Goal: Information Seeking & Learning: Learn about a topic

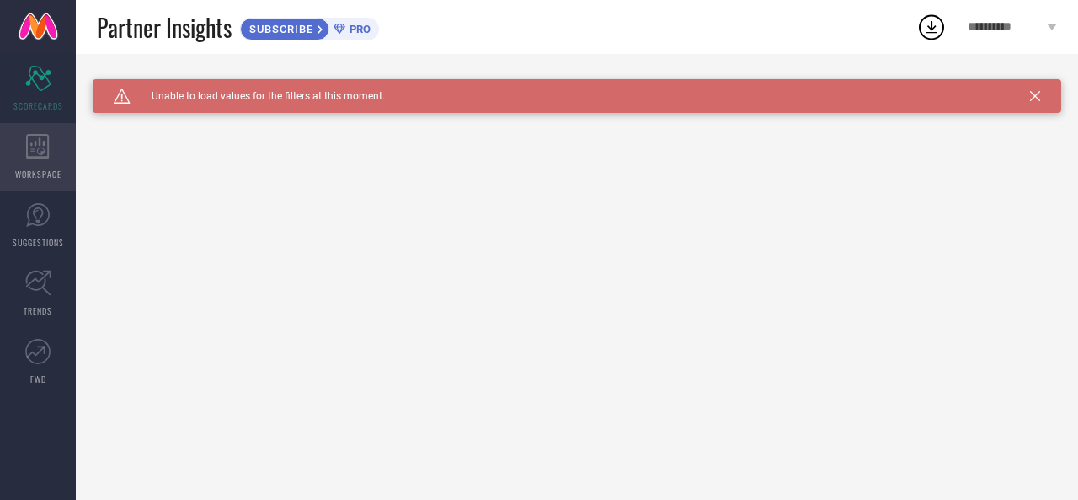
click at [51, 151] on div "WORKSPACE" at bounding box center [38, 156] width 76 height 67
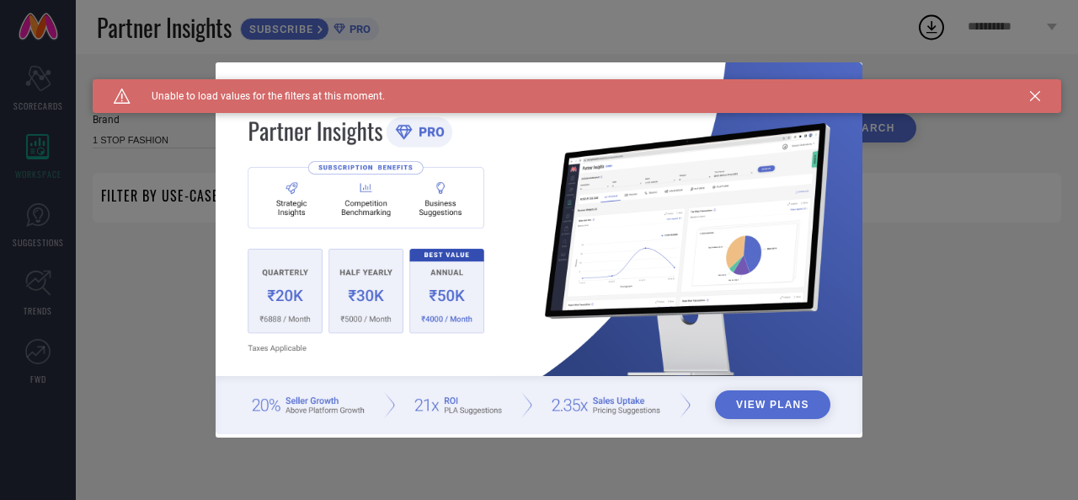
type input "1 STOP FASHION"
type input "All"
click at [44, 213] on div "View Plans" at bounding box center [539, 250] width 1078 height 500
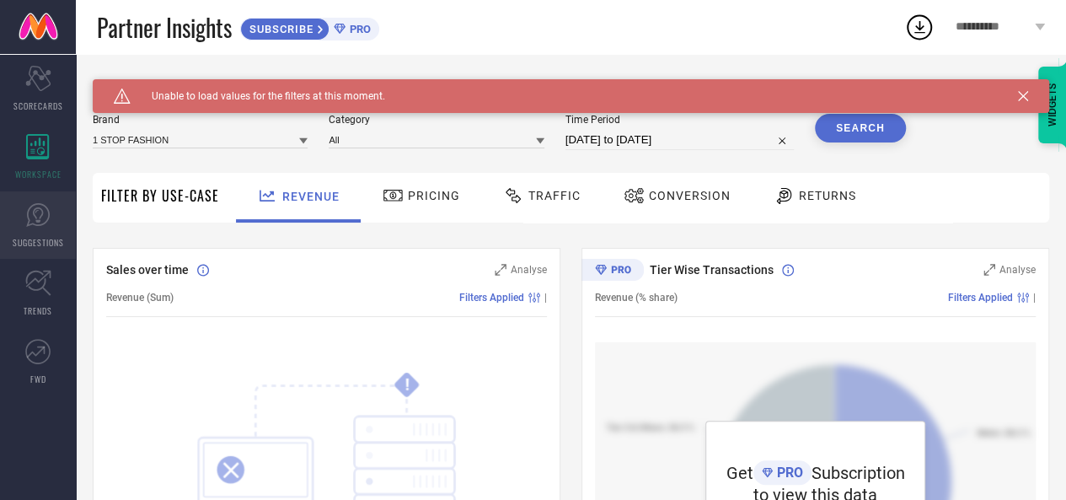
click at [44, 213] on icon at bounding box center [37, 214] width 25 height 25
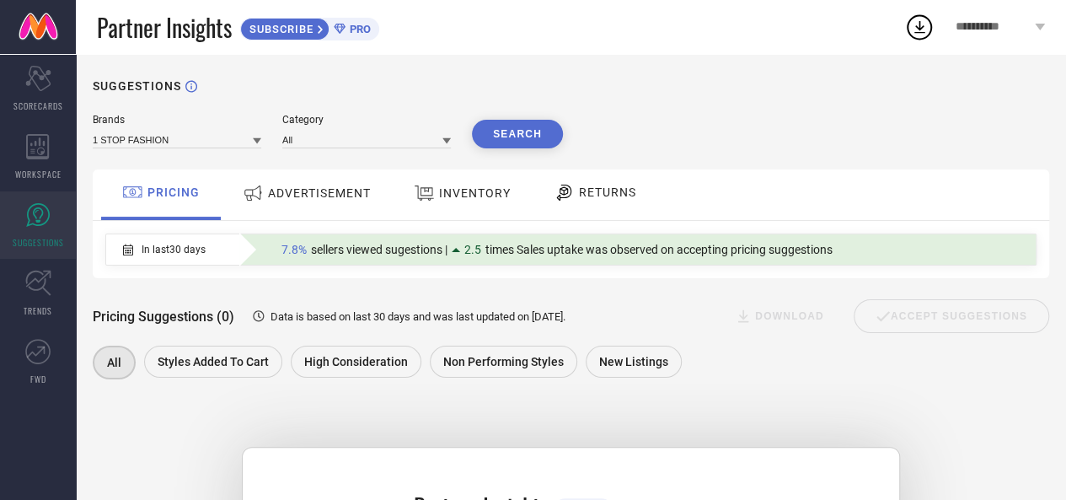
click at [297, 204] on div "ADVERTISEMENT" at bounding box center [306, 193] width 136 height 30
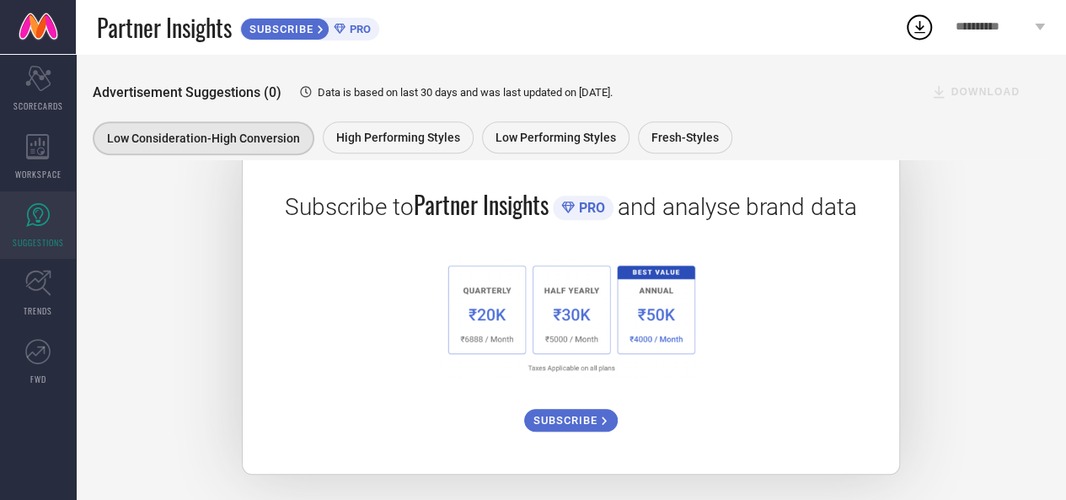
scroll to position [306, 0]
click at [595, 429] on div "SUBSCRIBE" at bounding box center [571, 420] width 94 height 23
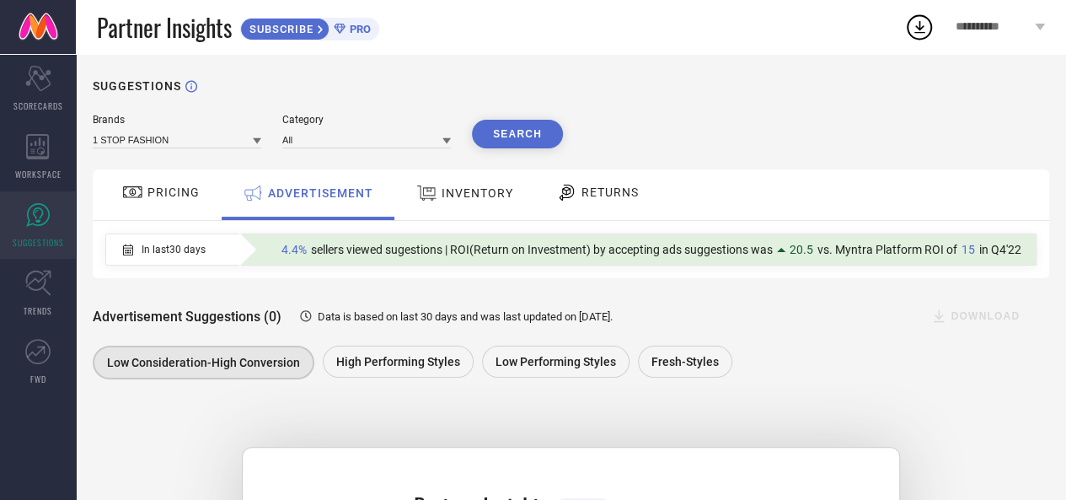
click at [500, 202] on div "INVENTORY" at bounding box center [464, 193] width 105 height 30
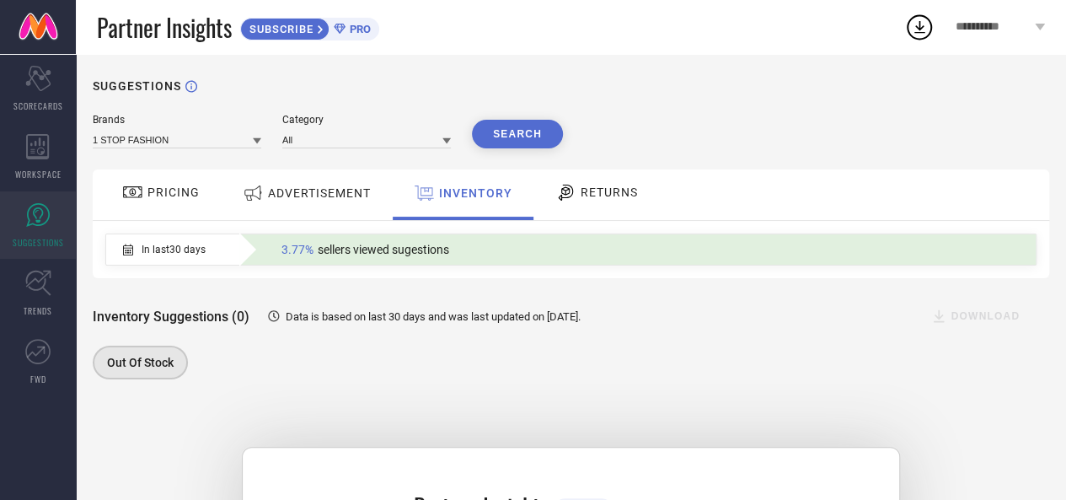
click at [627, 191] on span "RETURNS" at bounding box center [608, 191] width 57 height 13
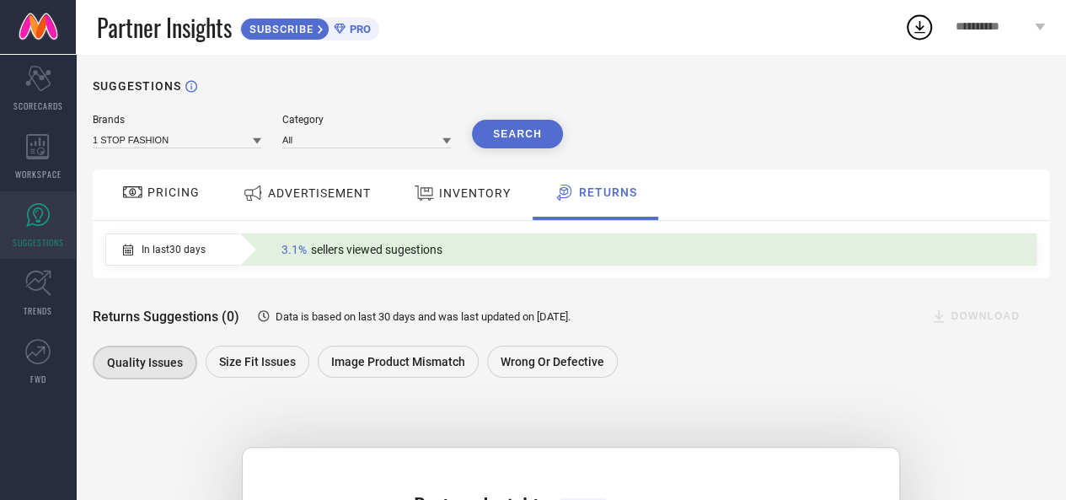
click at [450, 195] on span "INVENTORY" at bounding box center [475, 192] width 72 height 13
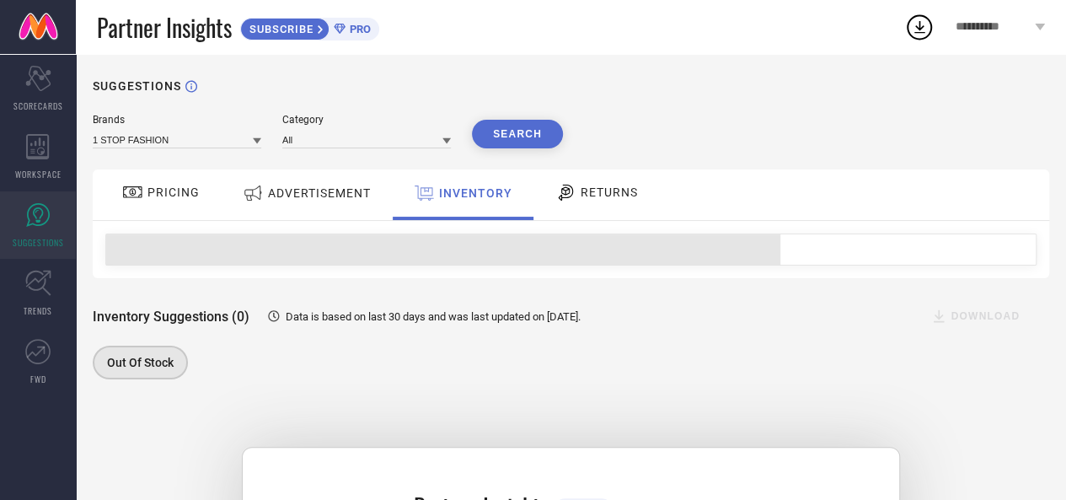
click at [347, 187] on span "ADVERTISEMENT" at bounding box center [319, 192] width 103 height 13
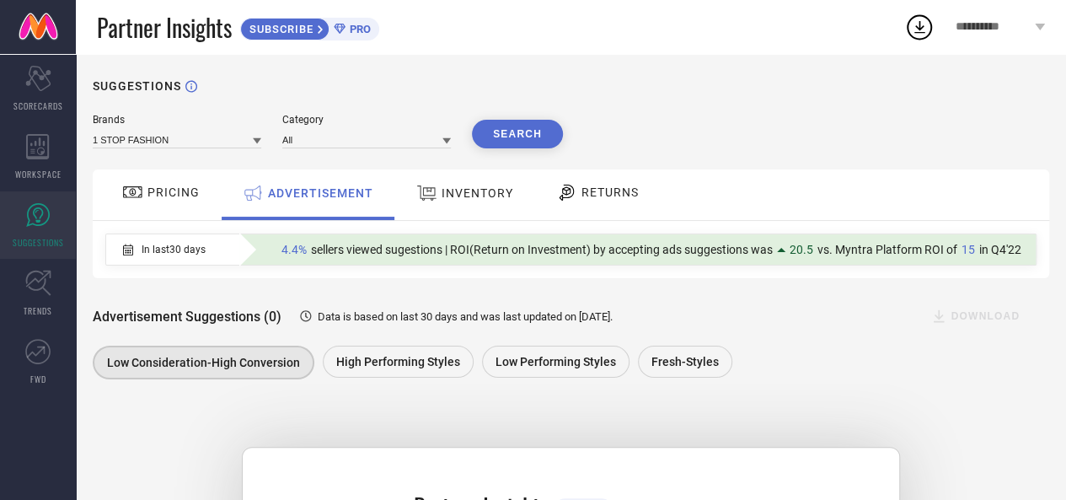
click at [606, 198] on span "RETURNS" at bounding box center [609, 191] width 57 height 13
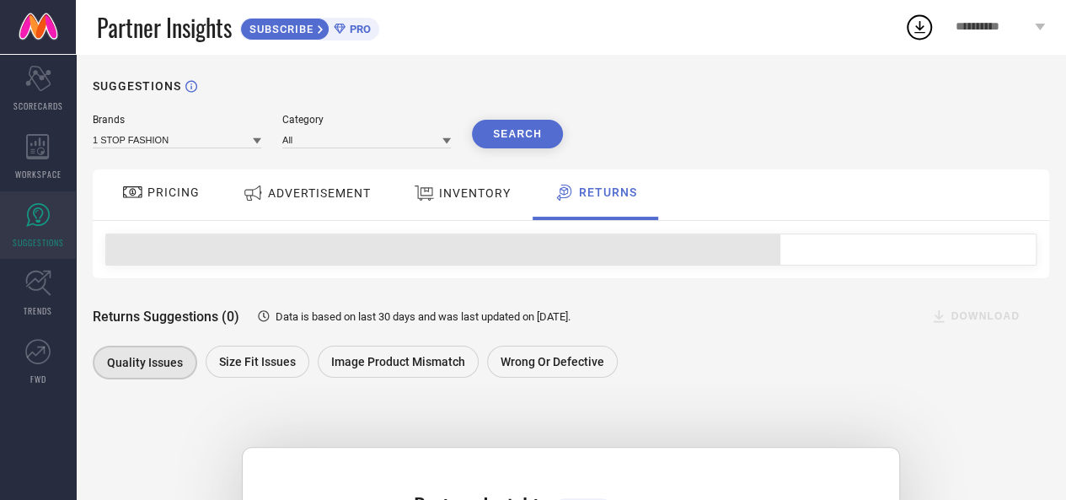
click at [458, 202] on div "INVENTORY" at bounding box center [461, 193] width 105 height 30
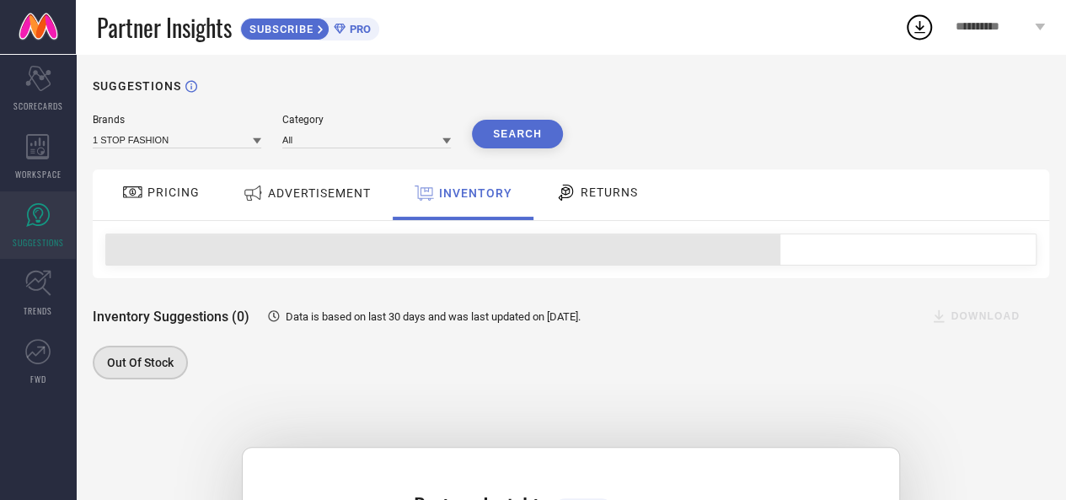
click at [315, 192] on span "ADVERTISEMENT" at bounding box center [319, 192] width 103 height 13
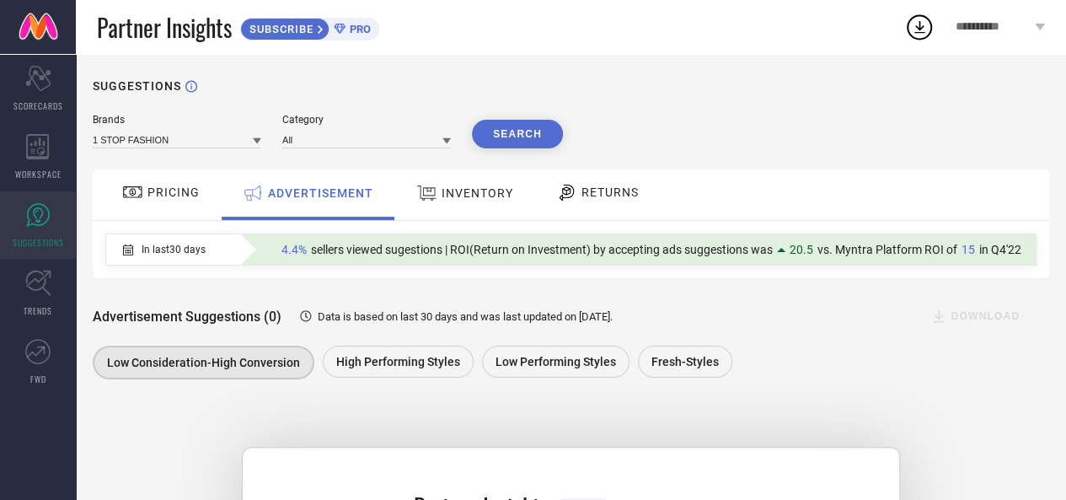
click at [173, 192] on span "PRICING" at bounding box center [173, 191] width 52 height 13
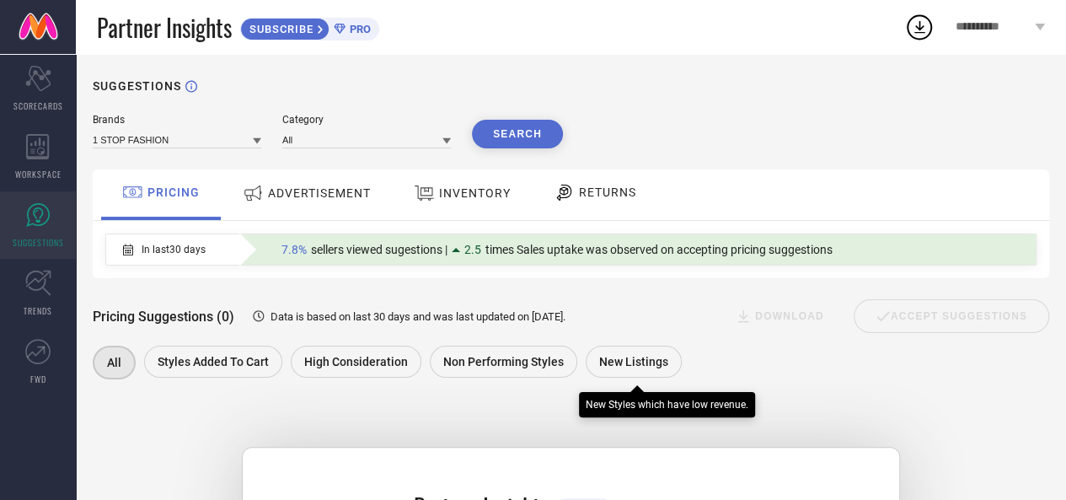
click at [599, 368] on span "New Listings" at bounding box center [633, 361] width 69 height 13
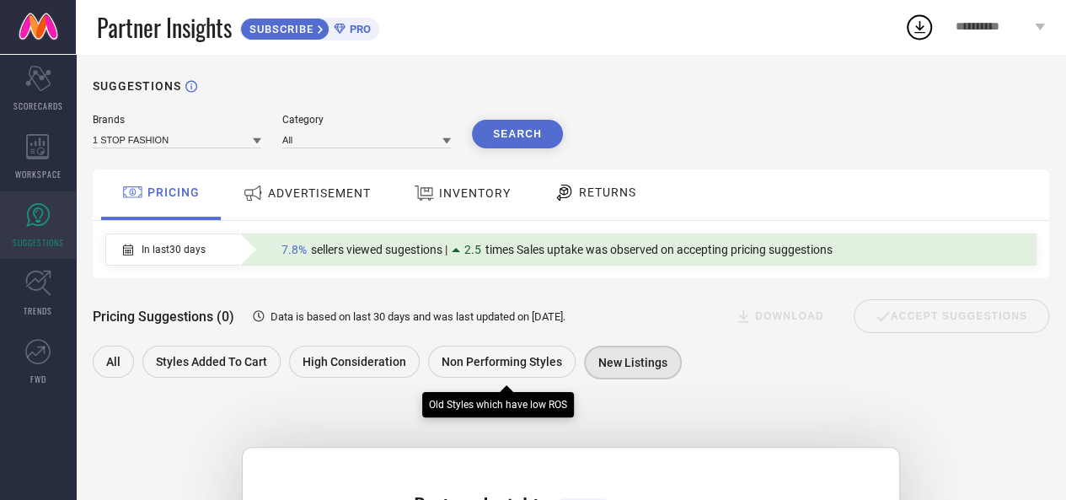
click at [548, 355] on div "Non Performing Styles" at bounding box center [501, 361] width 147 height 32
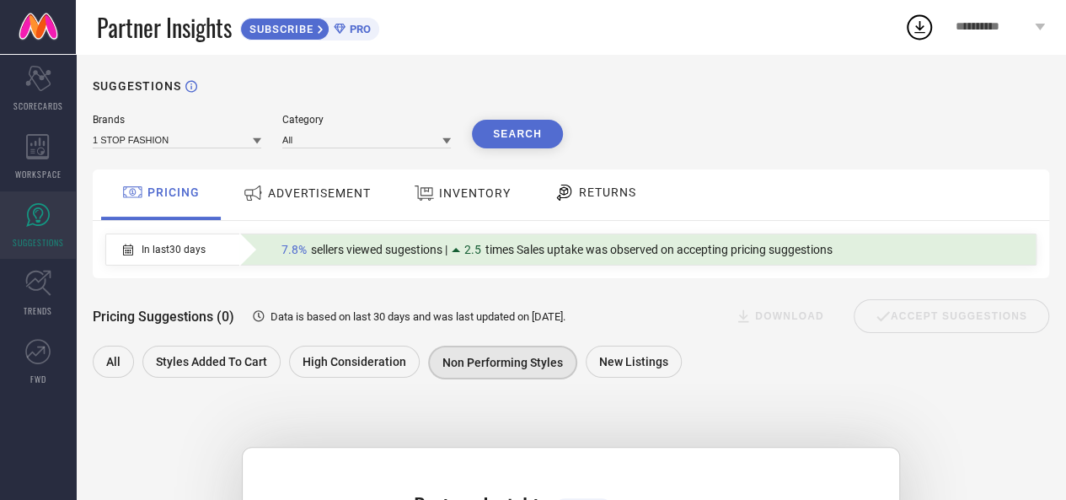
click at [487, 200] on span "INVENTORY" at bounding box center [475, 192] width 72 height 13
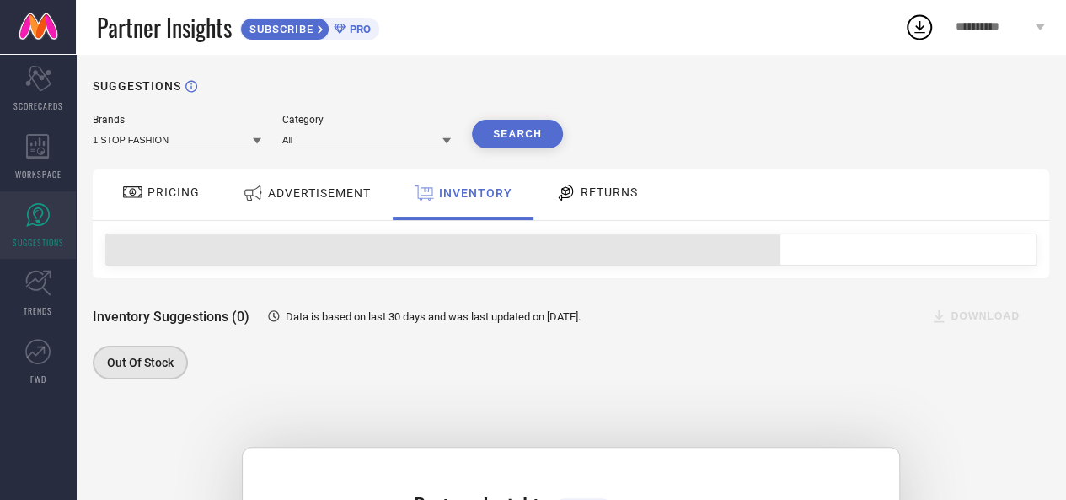
click at [610, 192] on span "RETURNS" at bounding box center [608, 191] width 57 height 13
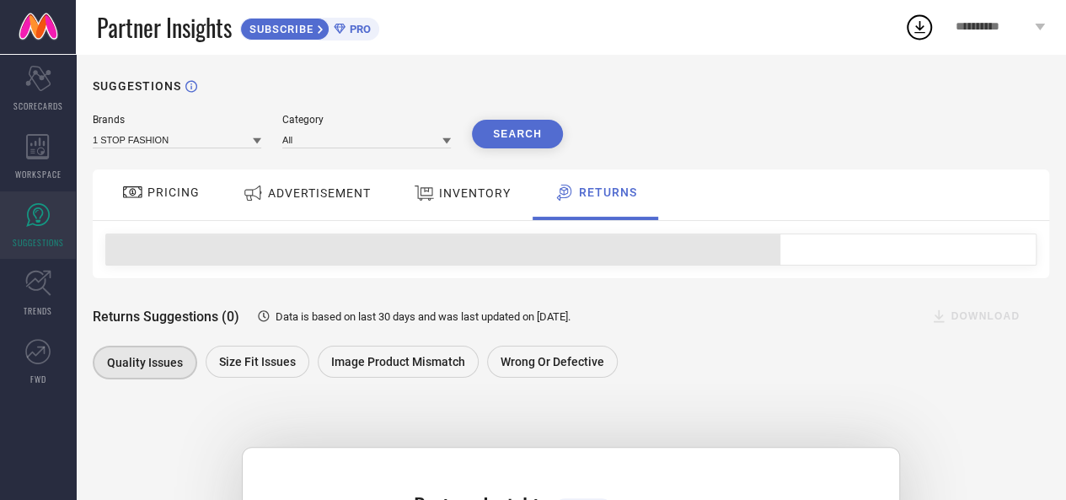
click at [541, 195] on div "RETURNS" at bounding box center [595, 194] width 126 height 51
click at [484, 195] on span "INVENTORY" at bounding box center [475, 192] width 72 height 13
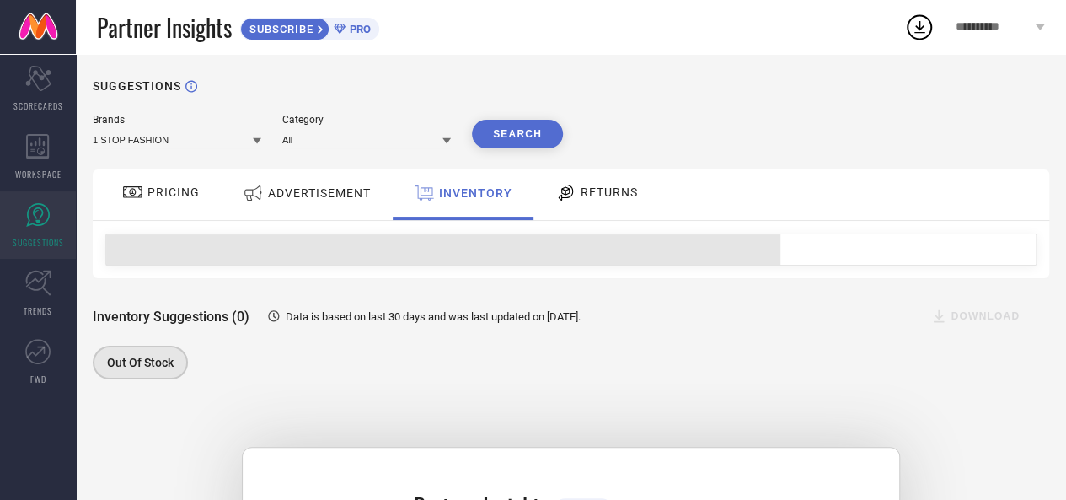
click at [305, 185] on div "ADVERTISEMENT" at bounding box center [306, 193] width 136 height 30
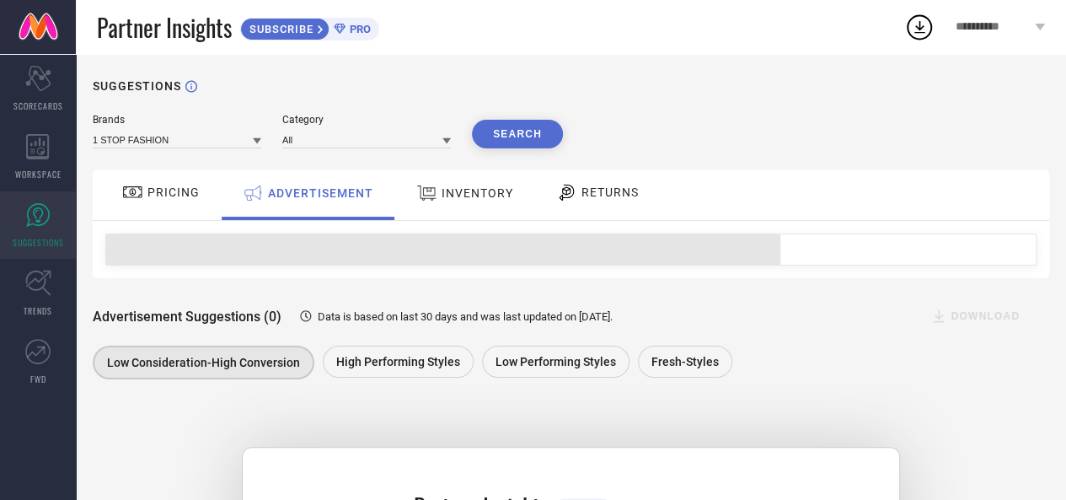
click at [155, 184] on div "PRICING" at bounding box center [161, 192] width 86 height 29
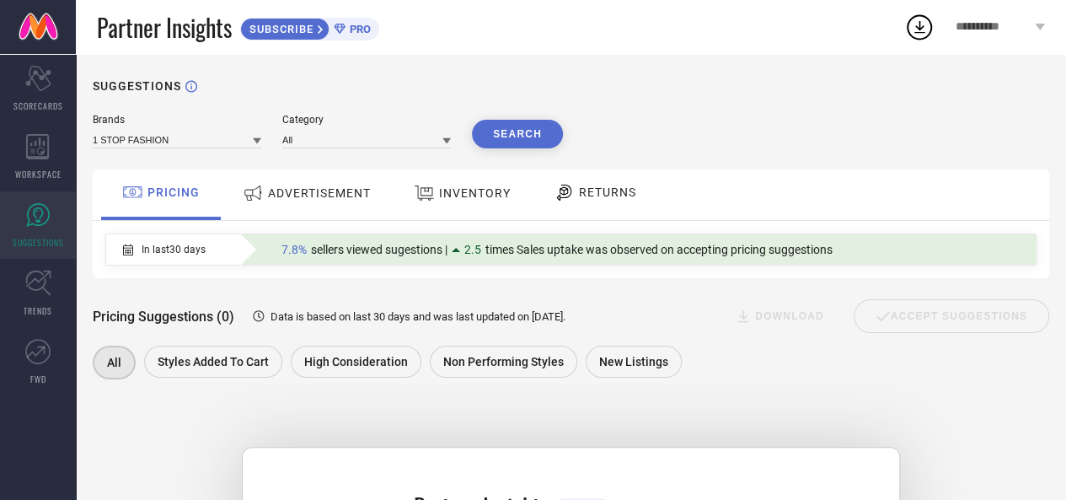
scroll to position [306, 0]
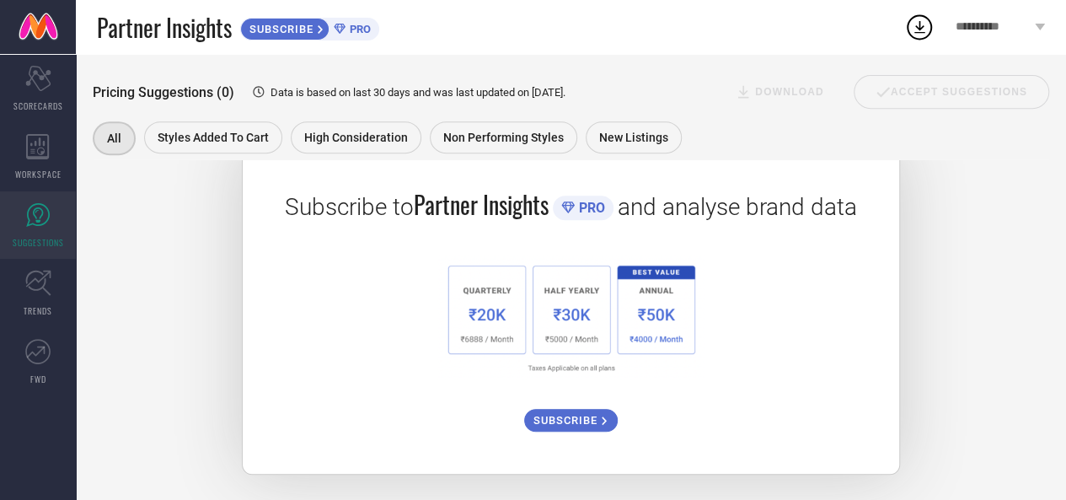
click at [583, 420] on span "SUBSCRIBE" at bounding box center [567, 420] width 68 height 13
click at [44, 278] on icon at bounding box center [38, 283] width 26 height 26
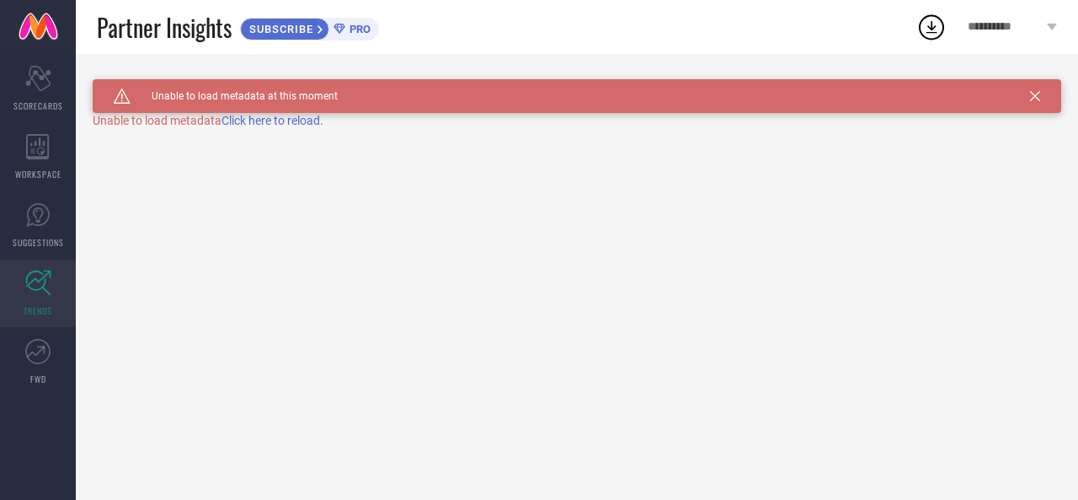
click at [283, 115] on span "Click here to reload." at bounding box center [273, 120] width 102 height 13
click at [288, 124] on span "Click here to reload." at bounding box center [273, 120] width 102 height 13
click at [288, 123] on div "Caution Created with Sketch. Unable to load metadata at this moment TRENDS" at bounding box center [577, 277] width 1002 height 446
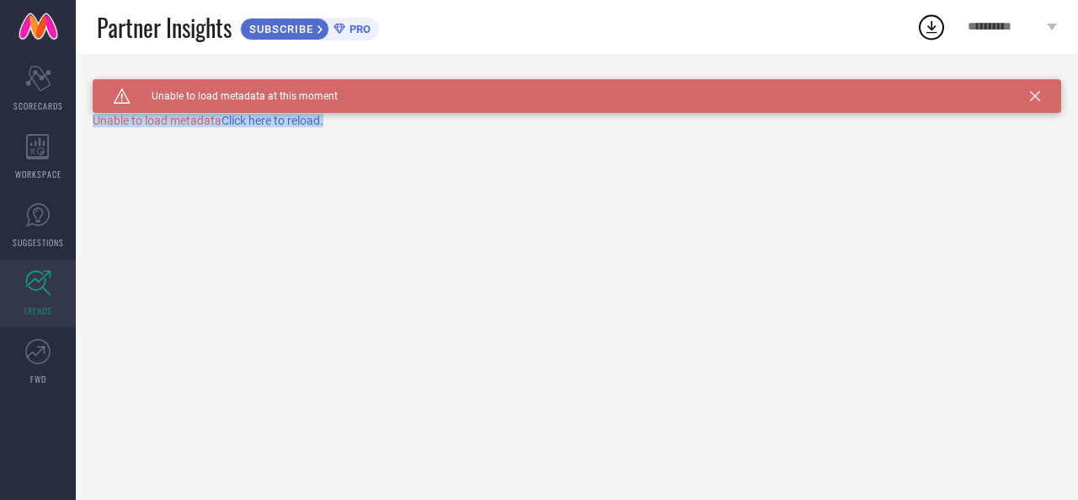
click at [288, 123] on span "Click here to reload." at bounding box center [273, 120] width 102 height 13
click at [288, 123] on div "Caution Created with Sketch. Unable to load metadata at this moment TRENDS" at bounding box center [577, 277] width 1002 height 446
click at [288, 123] on span "Click here to reload." at bounding box center [273, 120] width 102 height 13
click at [290, 123] on div "Caution Created with Sketch. Unable to load metadata at this moment TRENDS" at bounding box center [577, 277] width 1002 height 446
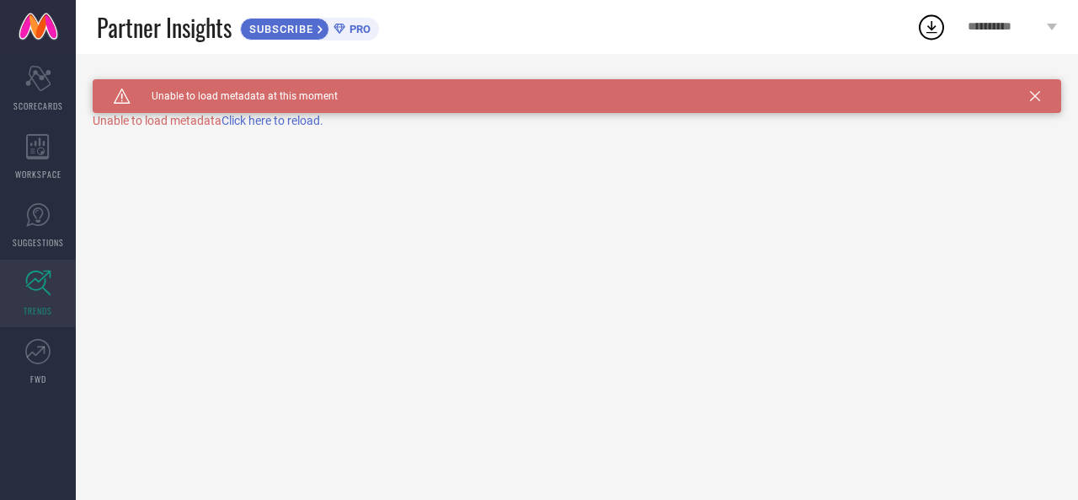
click at [290, 123] on span "Click here to reload." at bounding box center [273, 120] width 102 height 13
click at [290, 123] on div "Caution Created with Sketch. Unable to load metadata at this moment TRENDS" at bounding box center [577, 277] width 1002 height 446
click at [52, 356] on link "FWD" at bounding box center [38, 361] width 76 height 67
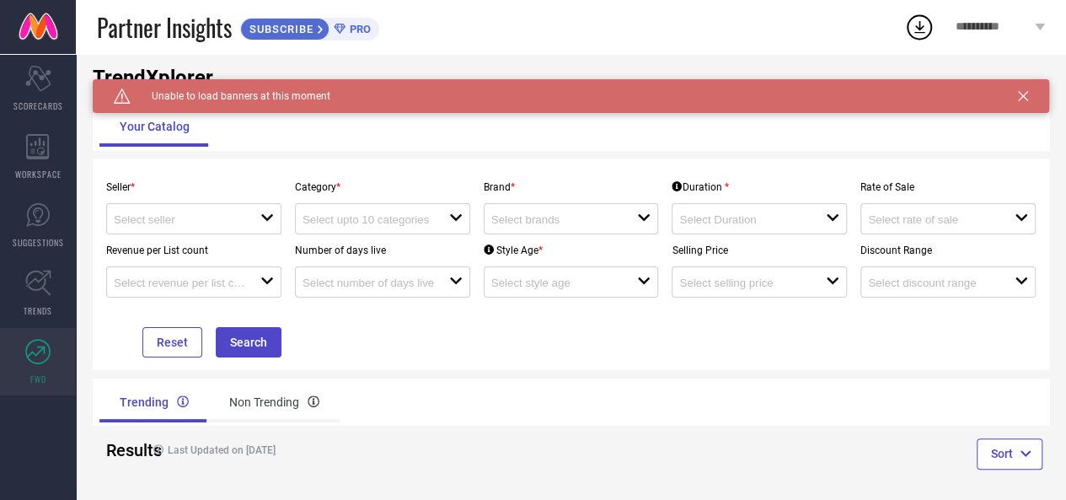
scroll to position [40, 0]
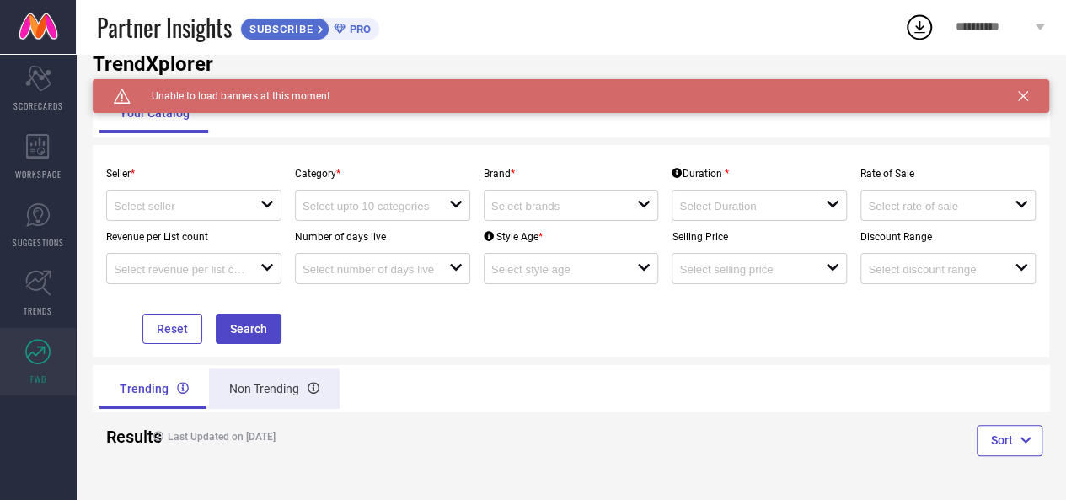
click at [264, 393] on div "Non Trending" at bounding box center [274, 388] width 131 height 40
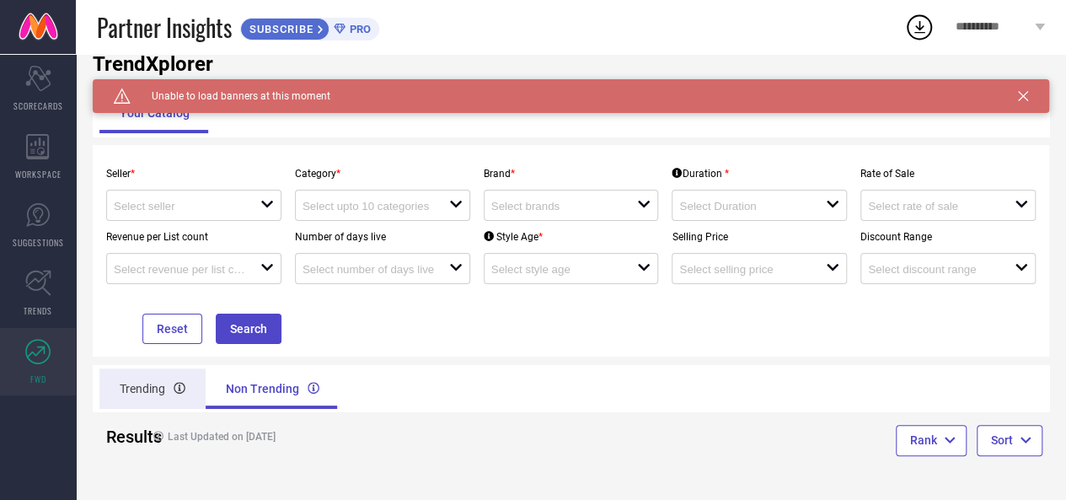
click at [169, 391] on div "Trending" at bounding box center [152, 388] width 106 height 40
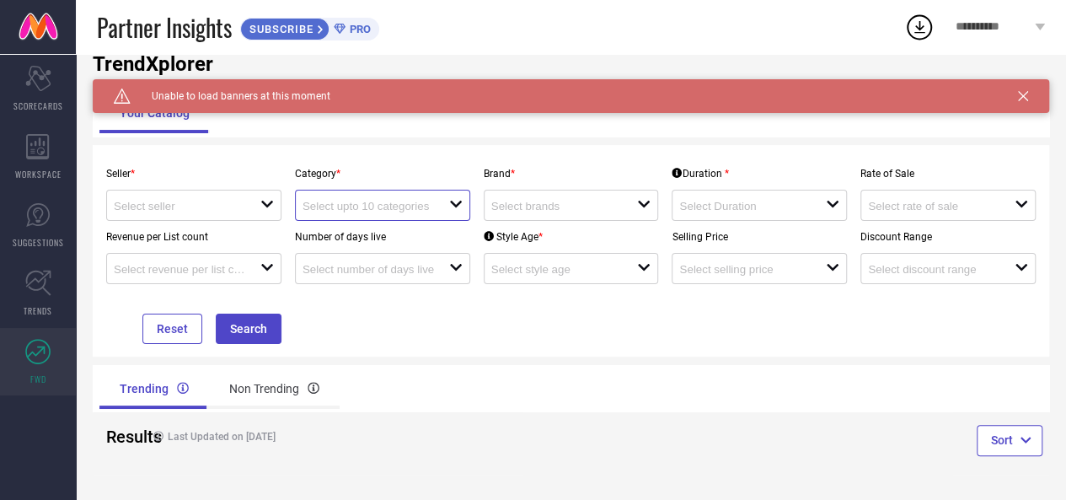
click at [408, 208] on input at bounding box center [367, 206] width 131 height 13
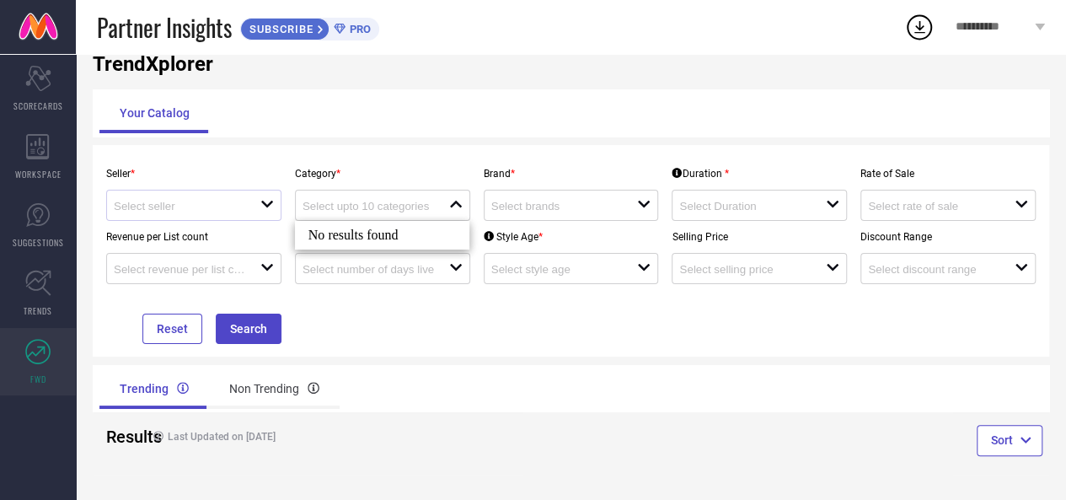
click at [189, 198] on div at bounding box center [187, 205] width 147 height 16
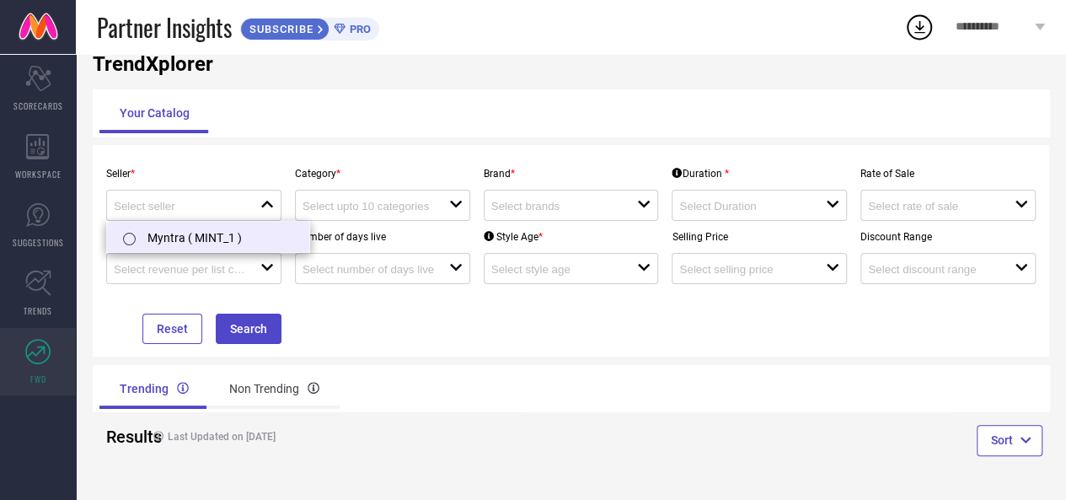
click at [184, 234] on li "Myntra ( MINT_1 )" at bounding box center [208, 237] width 202 height 30
type input "Myntra ( MINT_1 )"
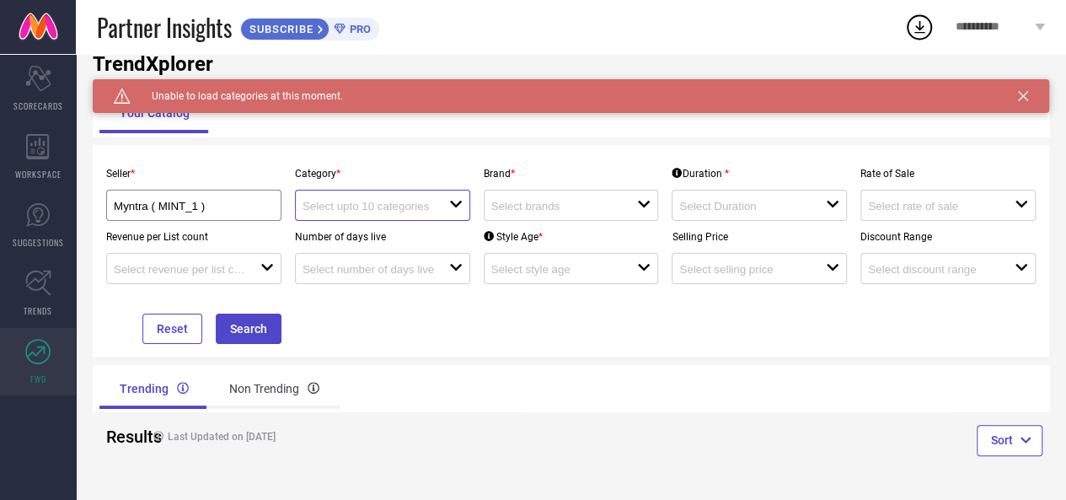
click at [386, 204] on input at bounding box center [367, 206] width 131 height 13
click at [387, 205] on input at bounding box center [367, 206] width 131 height 13
click at [197, 201] on input "Myntra ( MINT_1 )" at bounding box center [186, 206] width 144 height 13
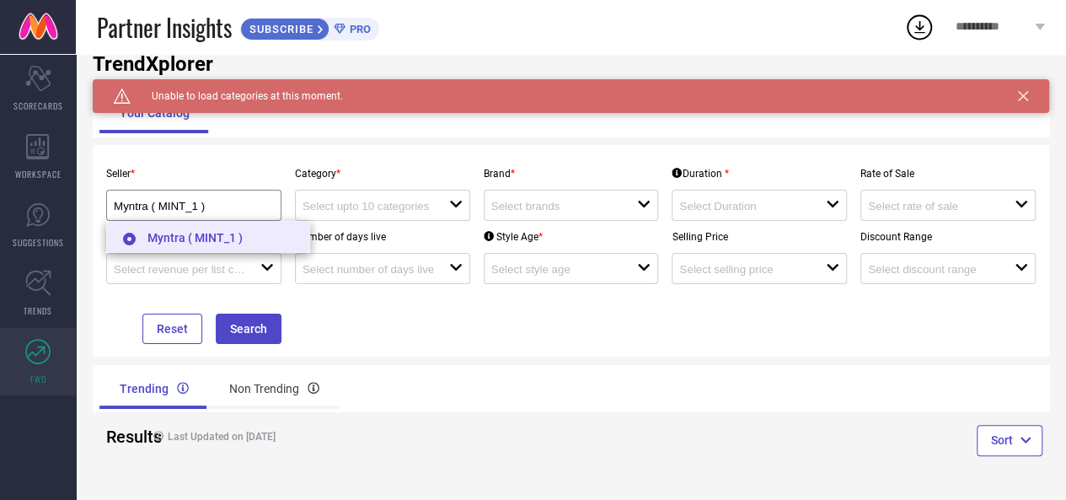
click at [225, 234] on li "Myntra ( MINT_1 )" at bounding box center [208, 237] width 202 height 30
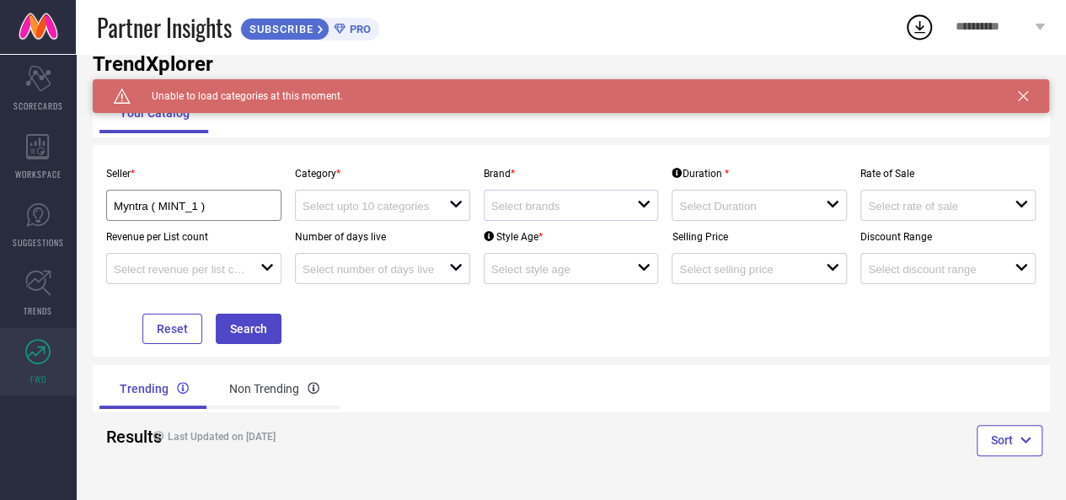
click at [551, 200] on div at bounding box center [564, 205] width 147 height 16
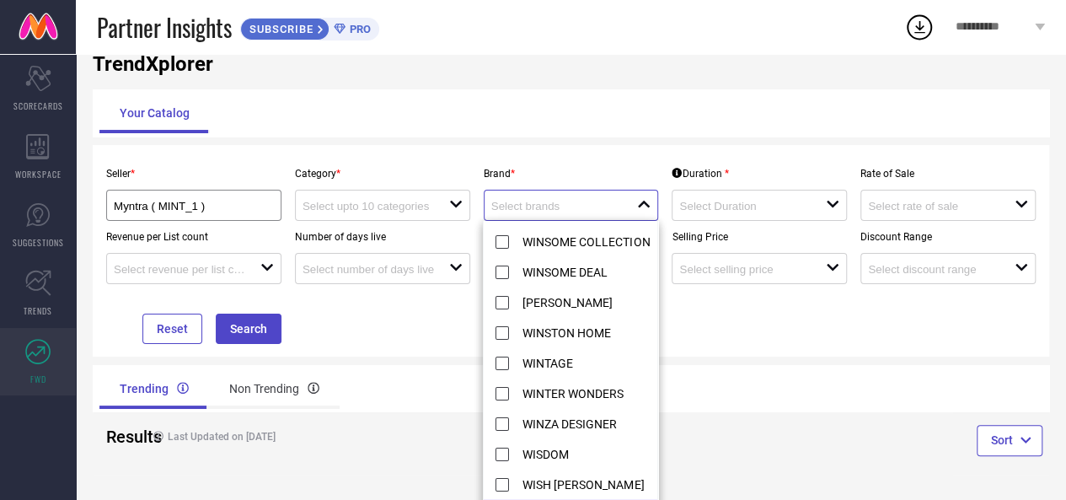
scroll to position [269031, 0]
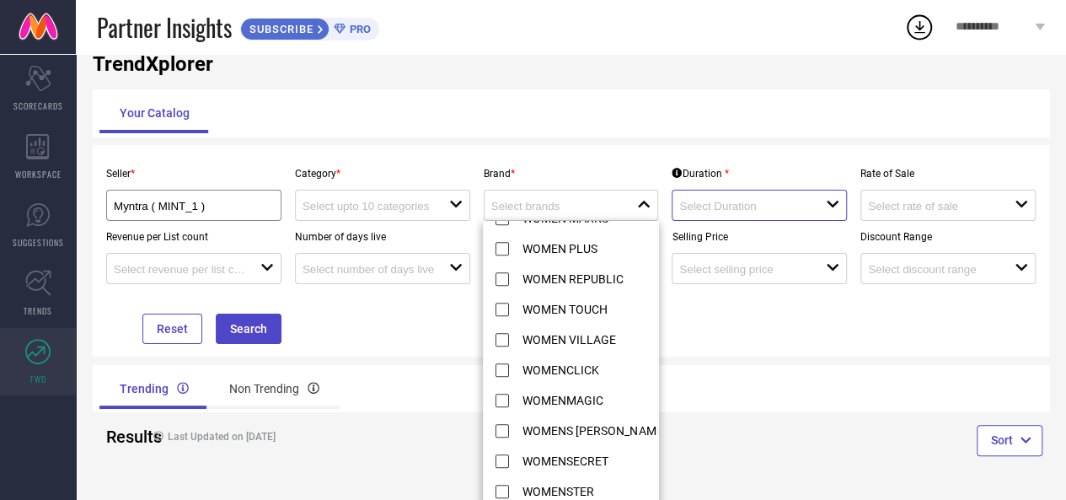
click at [742, 203] on input at bounding box center [744, 206] width 131 height 13
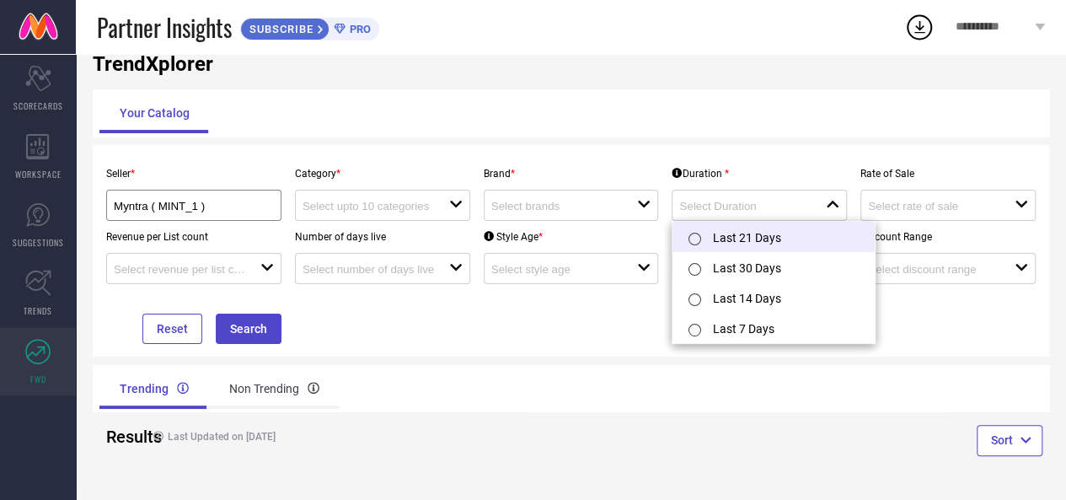
click at [756, 237] on li "Last 21 Days" at bounding box center [773, 237] width 202 height 30
type input "Last 21 Days"
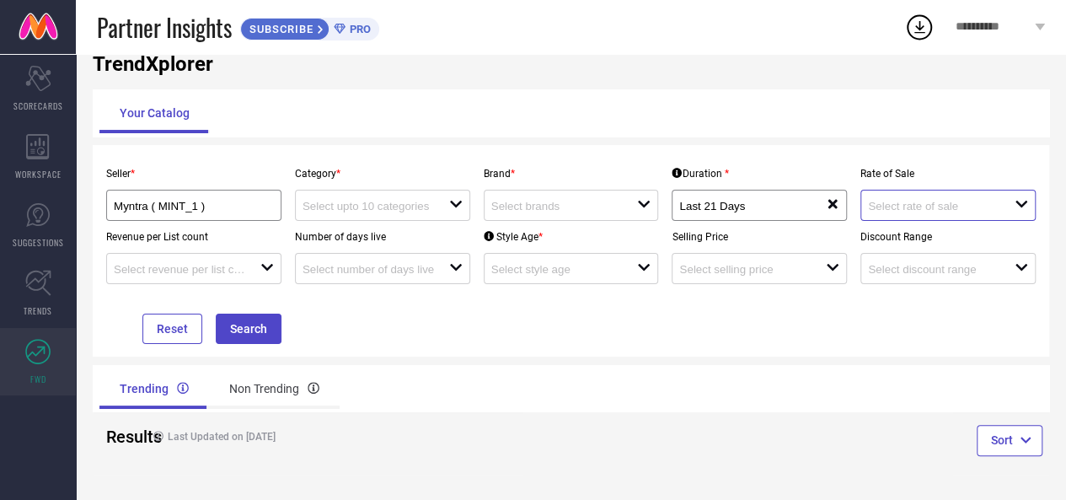
click at [944, 200] on input at bounding box center [933, 206] width 131 height 13
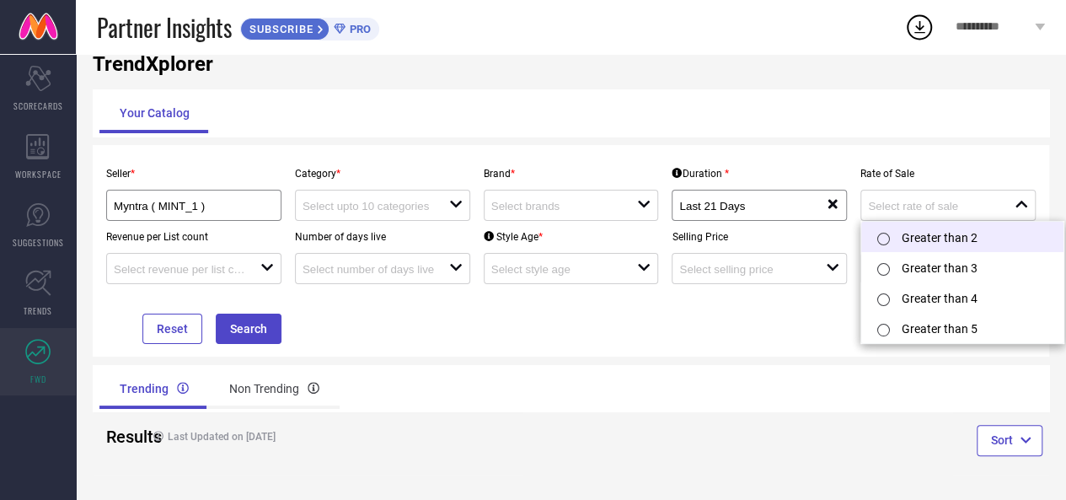
click at [900, 237] on div at bounding box center [886, 238] width 30 height 34
type input "Greater than 2"
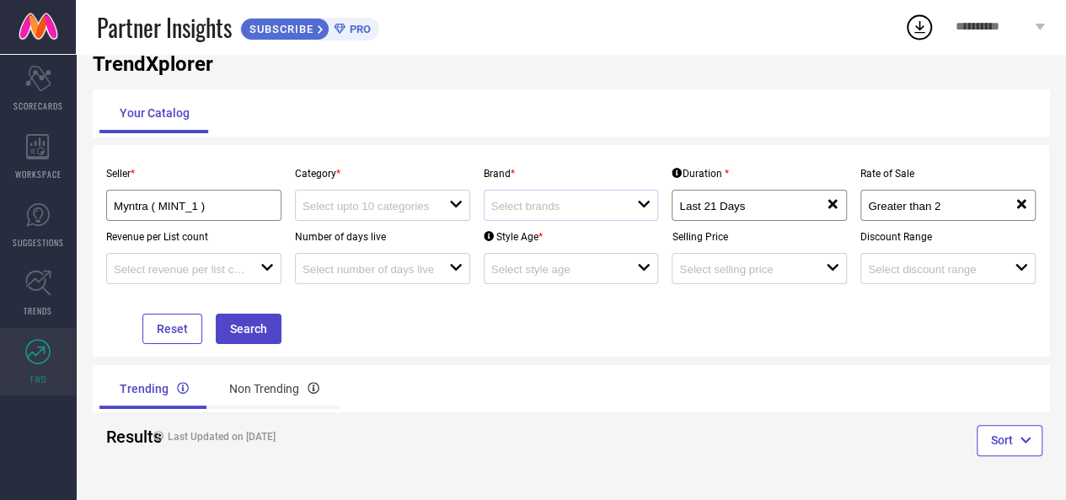
click at [550, 215] on div "open" at bounding box center [571, 205] width 175 height 31
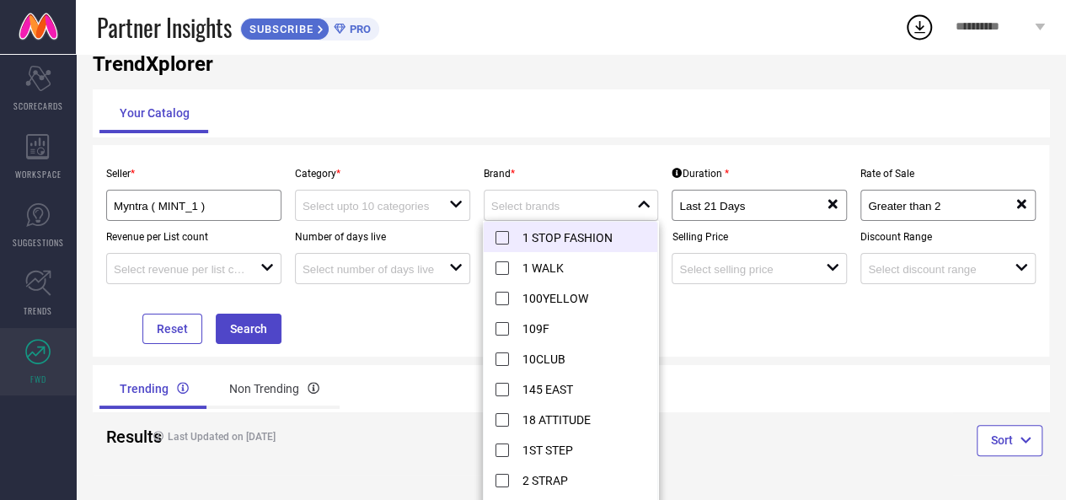
click at [549, 227] on li "1 STOP FASHION" at bounding box center [585, 237] width 202 height 30
type input "1 STOP FASHION"
click at [431, 205] on input at bounding box center [367, 206] width 131 height 13
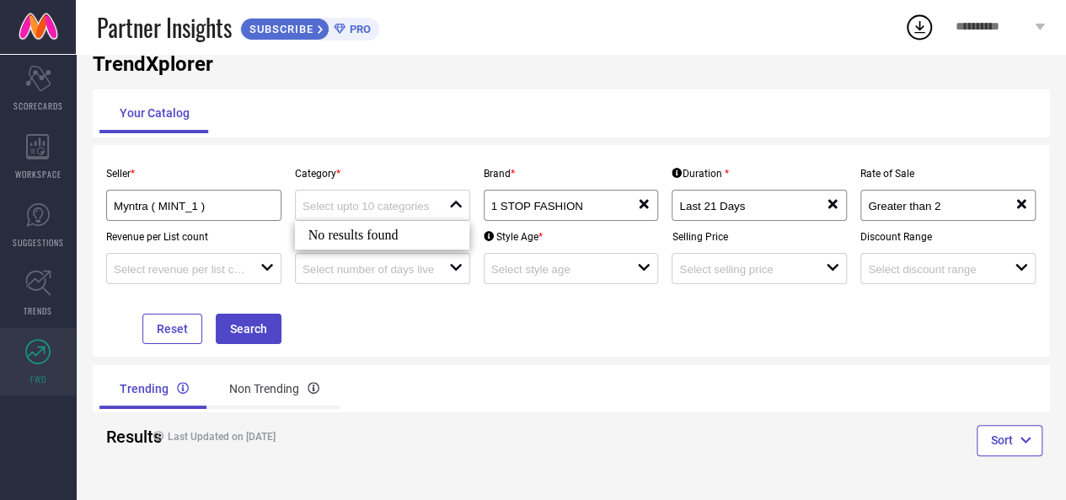
click at [371, 237] on div "No results found" at bounding box center [382, 235] width 175 height 29
click at [243, 269] on input at bounding box center [179, 269] width 131 height 13
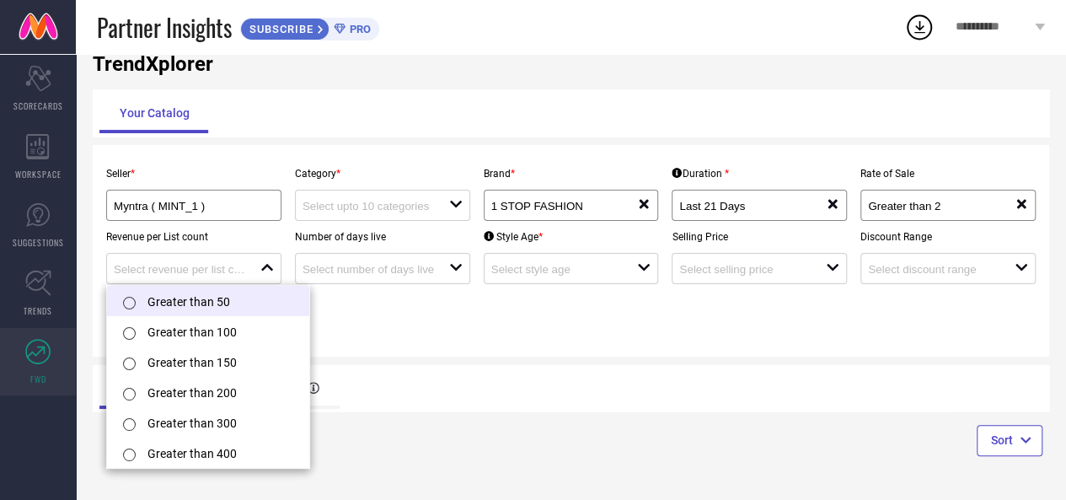
click at [160, 308] on li "Greater than 50" at bounding box center [208, 301] width 202 height 30
type input "Greater than 50"
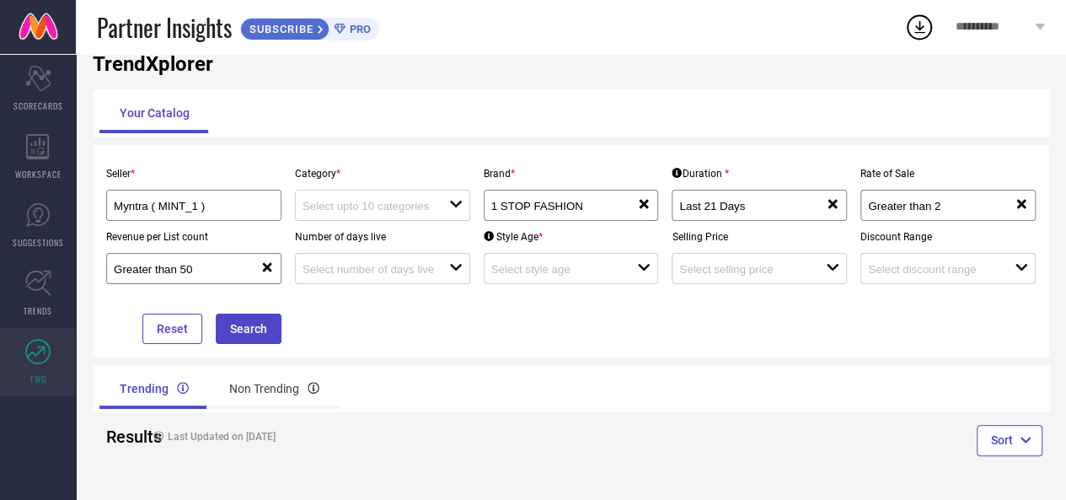
click at [440, 264] on div at bounding box center [375, 268] width 147 height 16
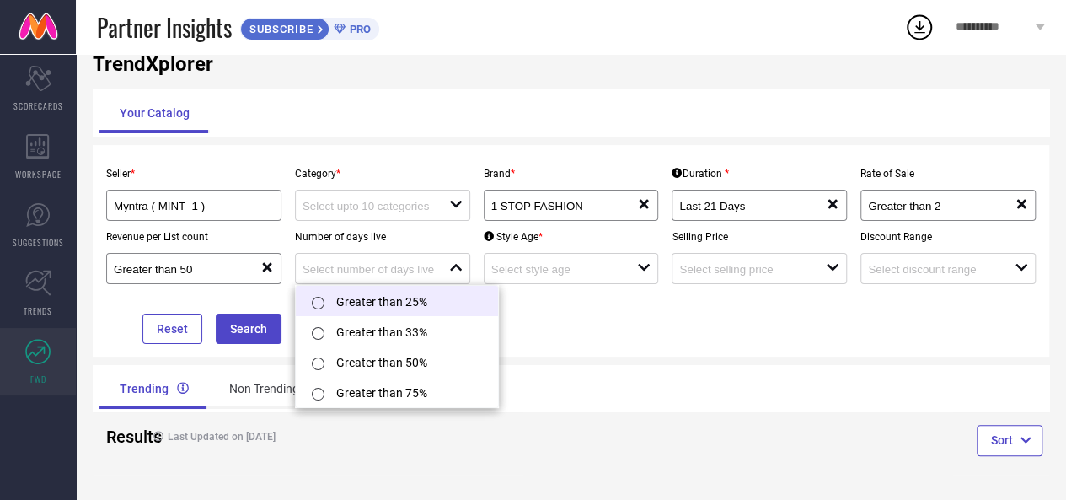
click at [384, 299] on li "Greater than 25%" at bounding box center [397, 301] width 202 height 30
type input "Greater than 25%"
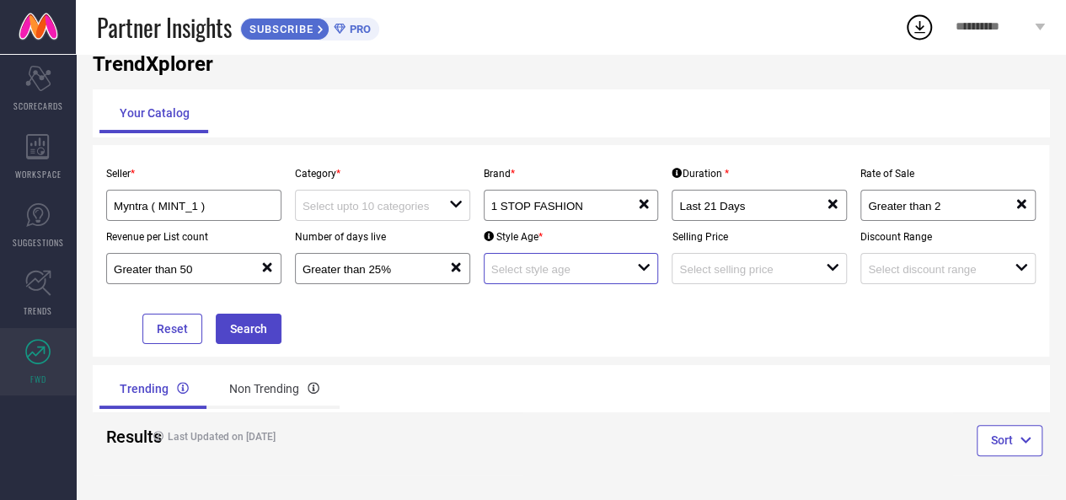
click at [559, 270] on input at bounding box center [556, 269] width 131 height 13
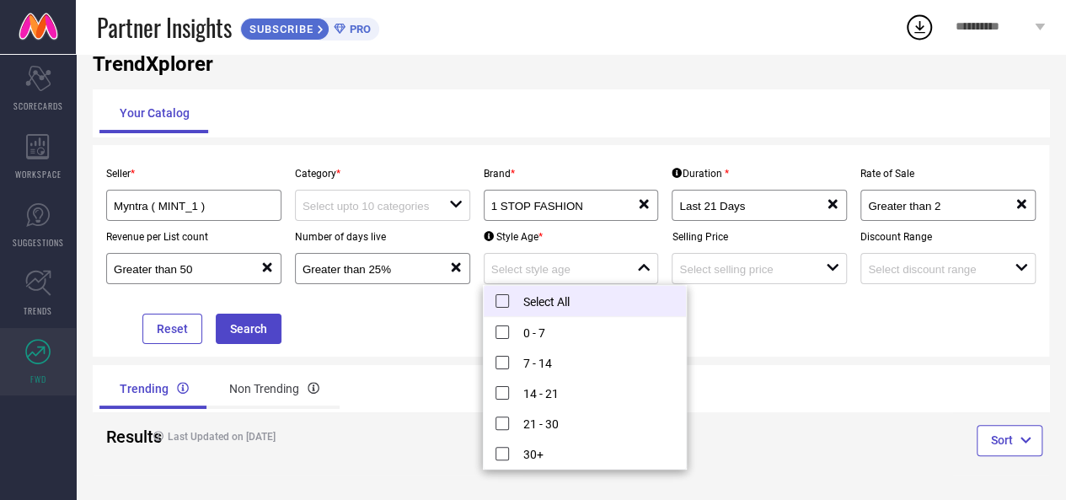
click at [544, 307] on li "Select All" at bounding box center [585, 301] width 202 height 31
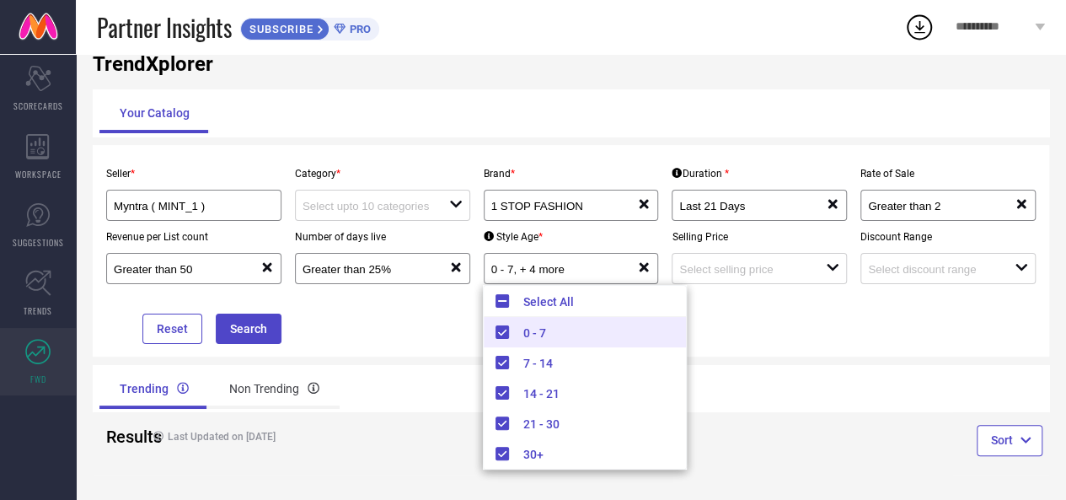
click at [527, 329] on li "0 - 7" at bounding box center [585, 332] width 202 height 30
type input "7 - 14, + 3 more"
click at [735, 275] on input at bounding box center [744, 269] width 131 height 13
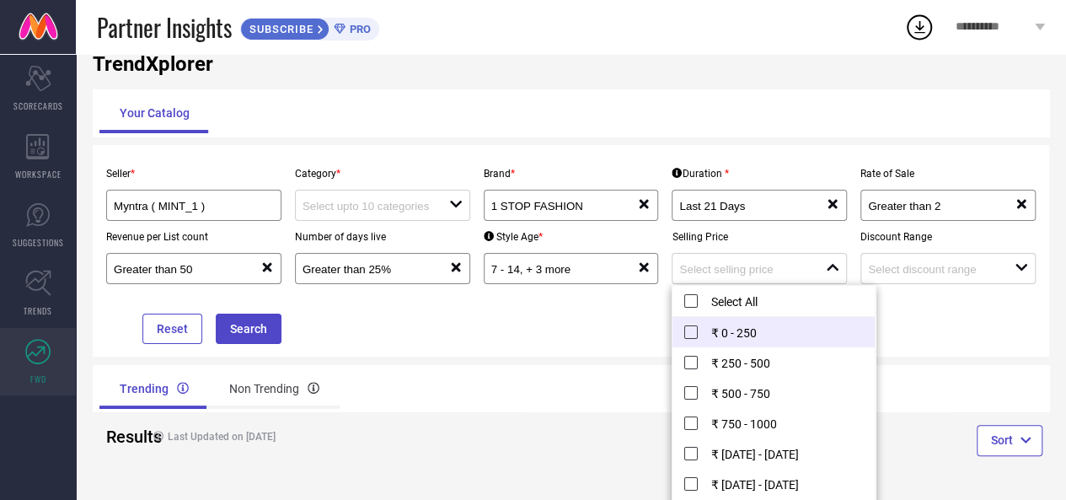
click at [730, 323] on li "₹ 0 - 250" at bounding box center [773, 332] width 202 height 30
type input "₹ 0 - 250"
click at [913, 272] on input at bounding box center [933, 269] width 131 height 13
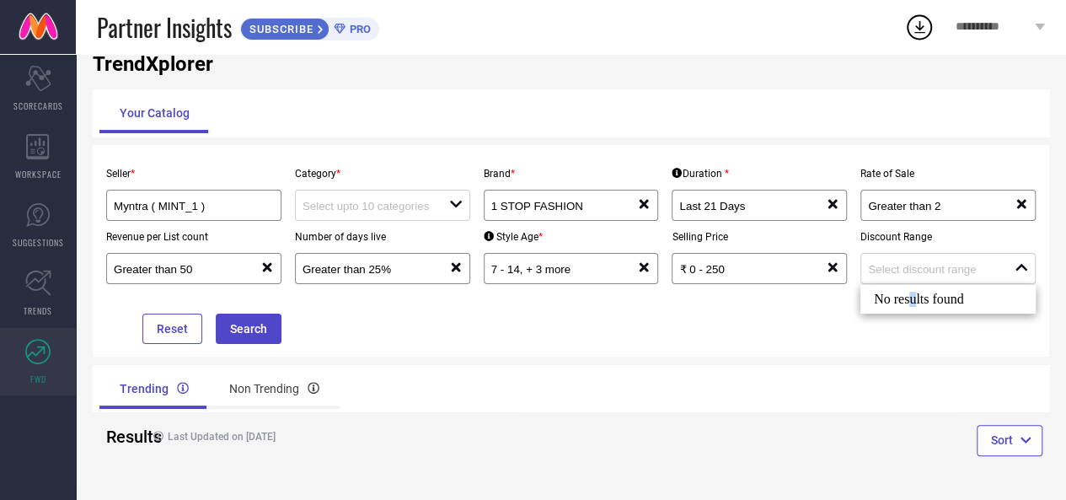
click at [911, 294] on div "No results found" at bounding box center [947, 299] width 175 height 29
click at [259, 333] on button "Search" at bounding box center [249, 328] width 66 height 30
click at [384, 215] on div "open" at bounding box center [382, 205] width 175 height 31
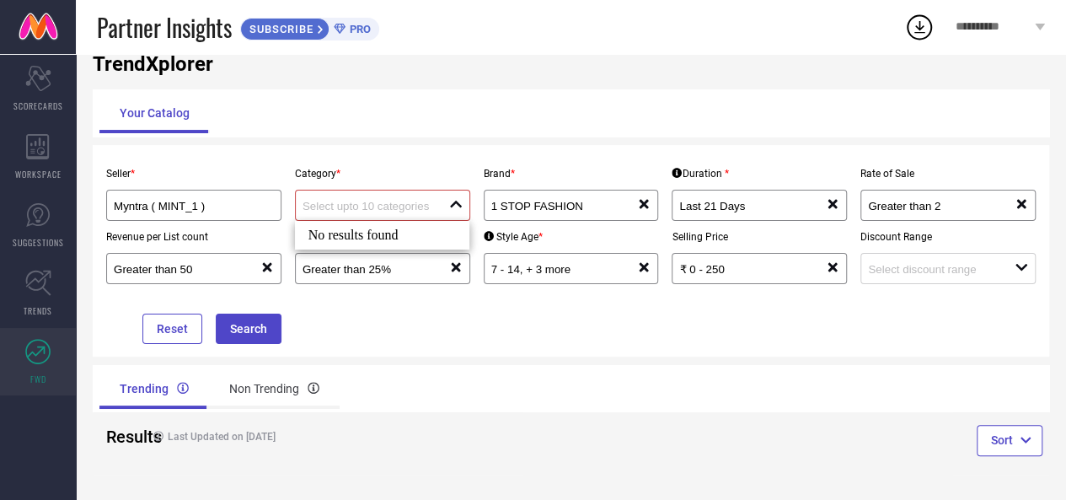
click at [387, 233] on div "No results found" at bounding box center [382, 235] width 175 height 29
click at [45, 223] on icon at bounding box center [37, 214] width 25 height 25
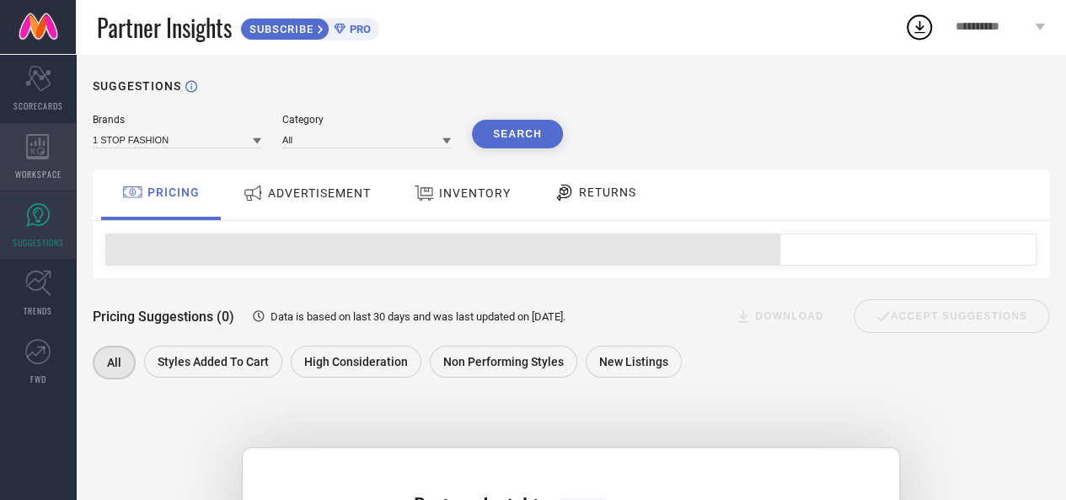
click at [42, 179] on span "WORKSPACE" at bounding box center [38, 174] width 46 height 13
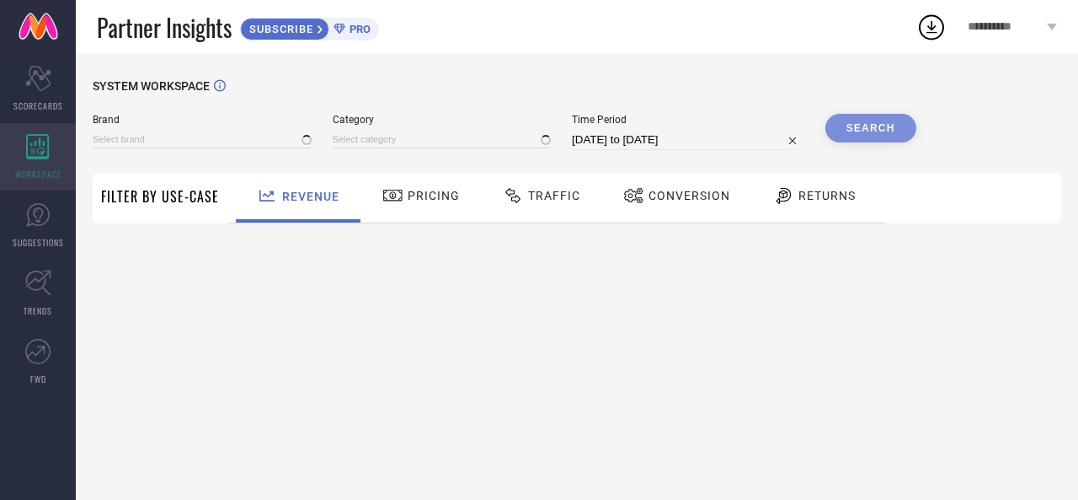
type input "1 STOP FASHION"
type input "All"
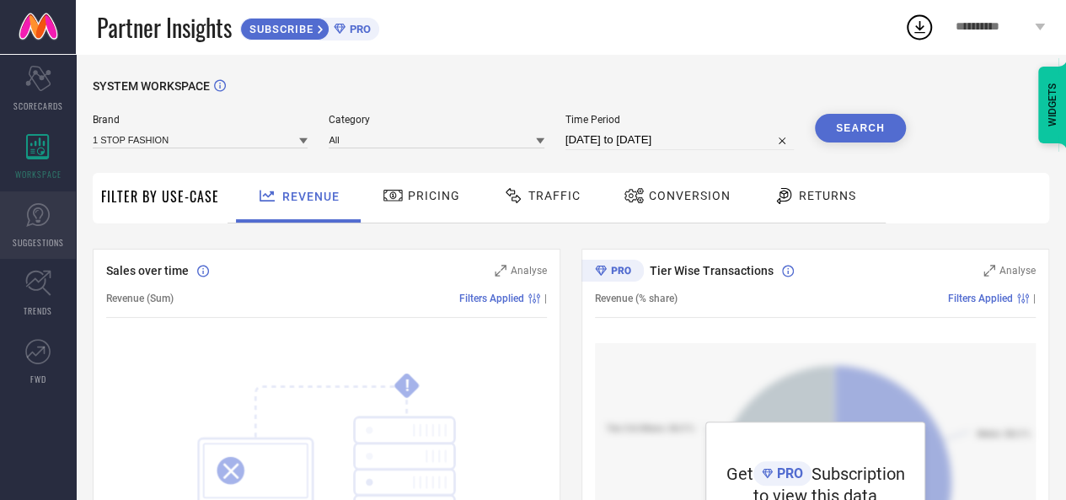
click at [46, 228] on link "SUGGESTIONS" at bounding box center [38, 224] width 76 height 67
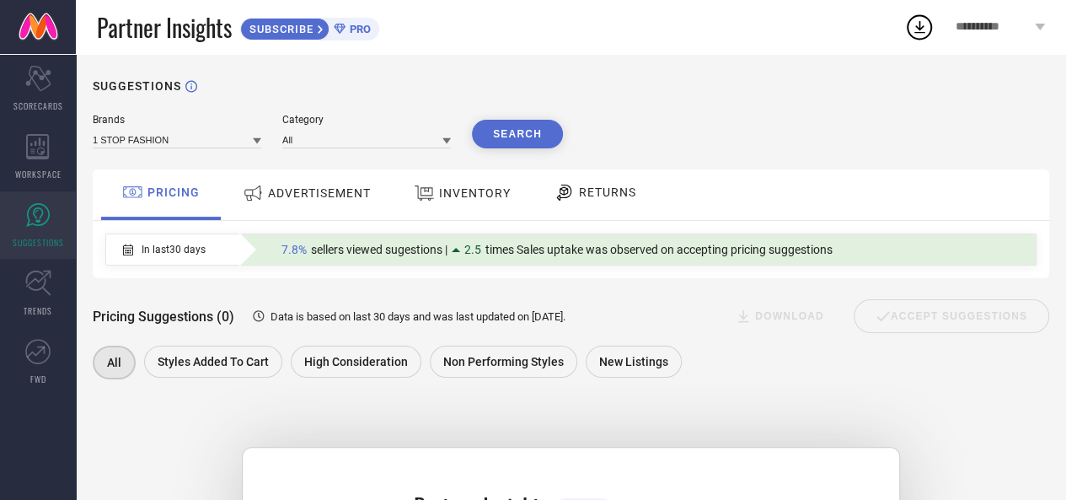
click at [502, 195] on span "INVENTORY" at bounding box center [475, 192] width 72 height 13
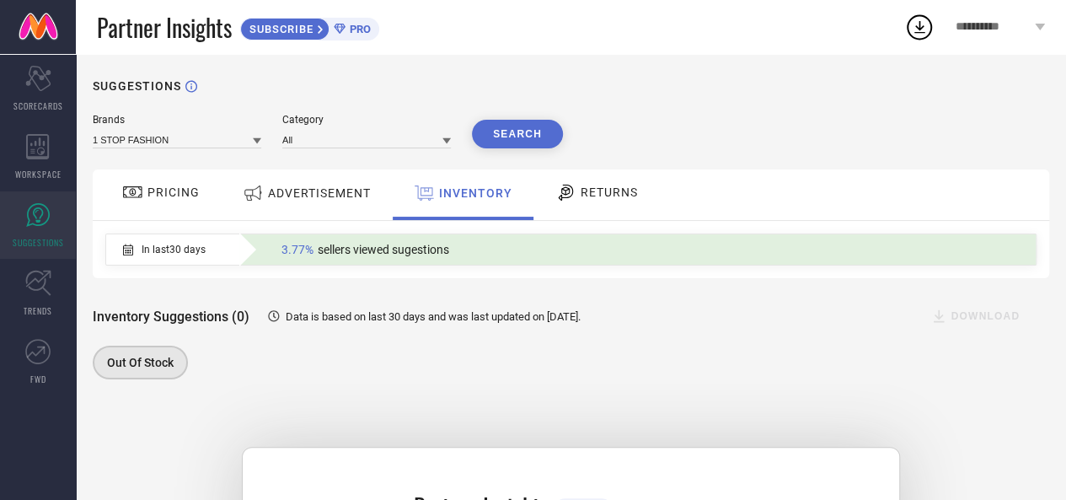
click at [580, 195] on span "RETURNS" at bounding box center [608, 191] width 57 height 13
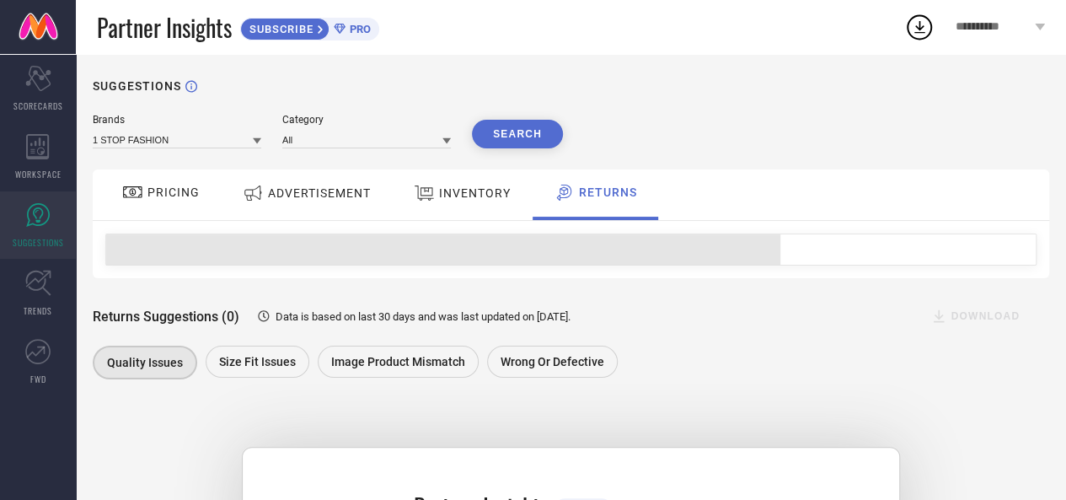
click at [345, 29] on icon at bounding box center [340, 29] width 12 height 11
click at [922, 33] on icon at bounding box center [919, 27] width 11 height 13
click at [987, 36] on div "**********" at bounding box center [999, 27] width 131 height 54
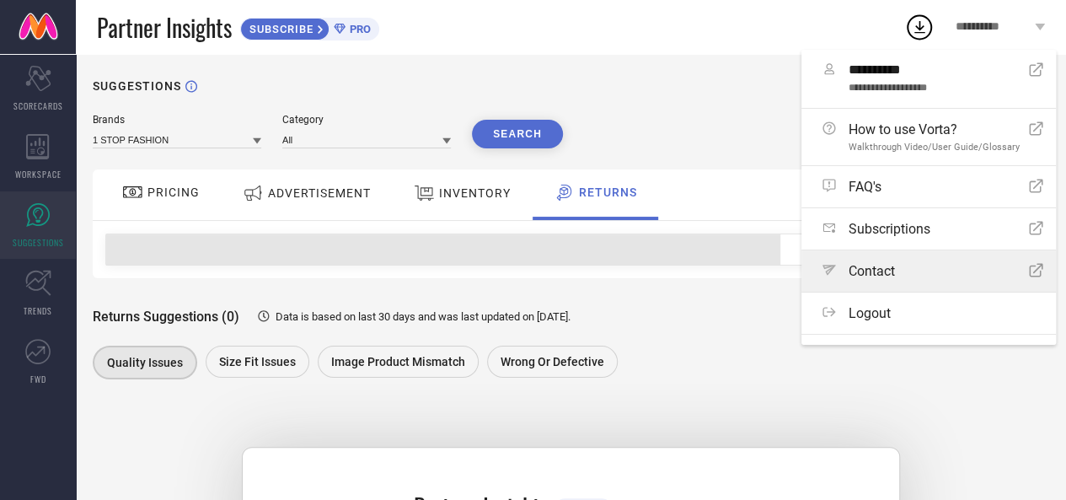
click at [863, 272] on span "Contact" at bounding box center [871, 271] width 46 height 16
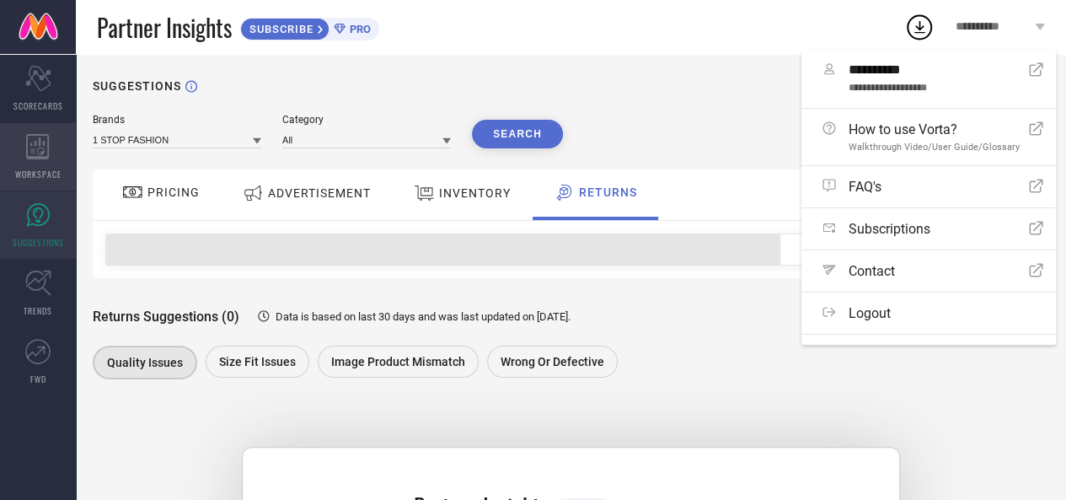
click at [37, 163] on div "WORKSPACE" at bounding box center [38, 156] width 76 height 67
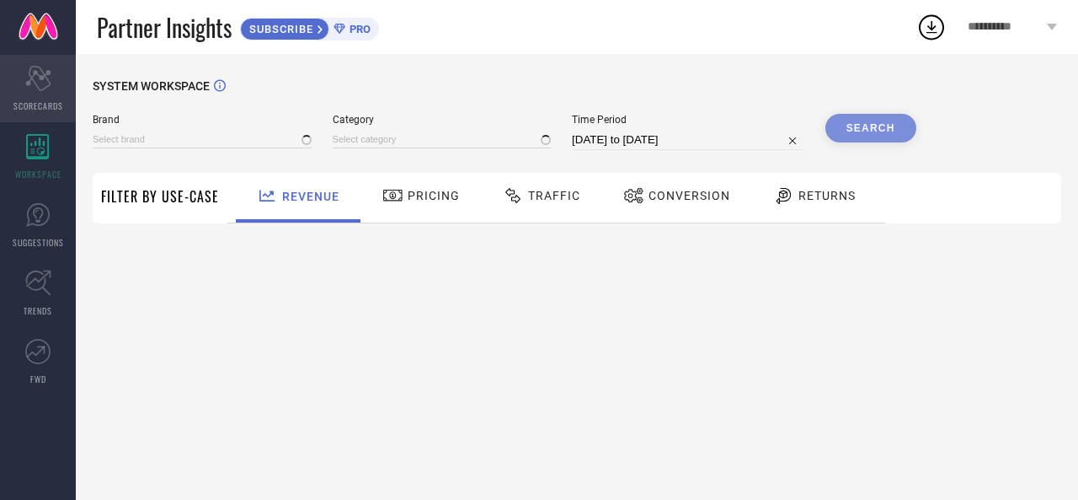
click at [35, 99] on span "SCORECARDS" at bounding box center [38, 105] width 50 height 13
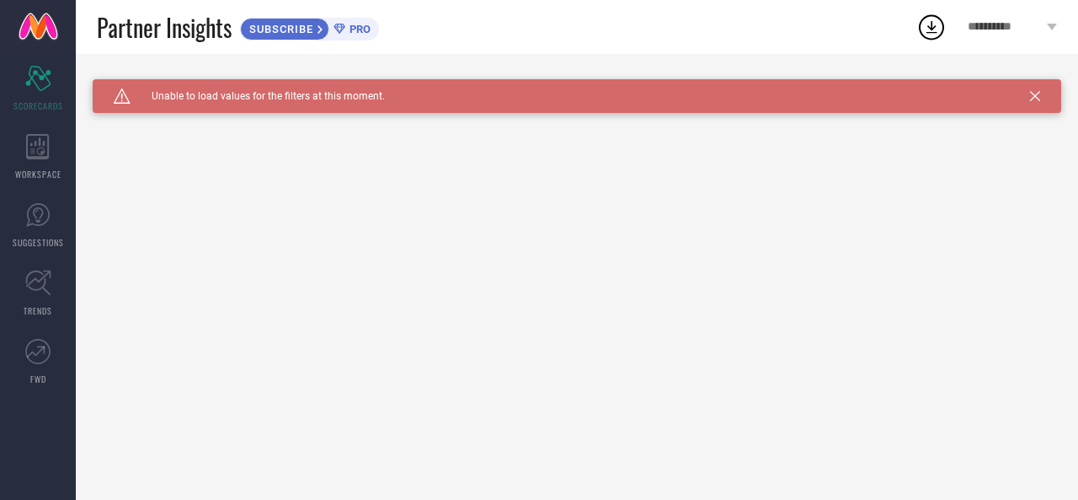
click at [43, 122] on ul "Scorecard SCORECARDS WORKSPACE SUGGESTIONS TRENDS FWD" at bounding box center [38, 225] width 76 height 340
click at [44, 147] on icon at bounding box center [38, 146] width 24 height 25
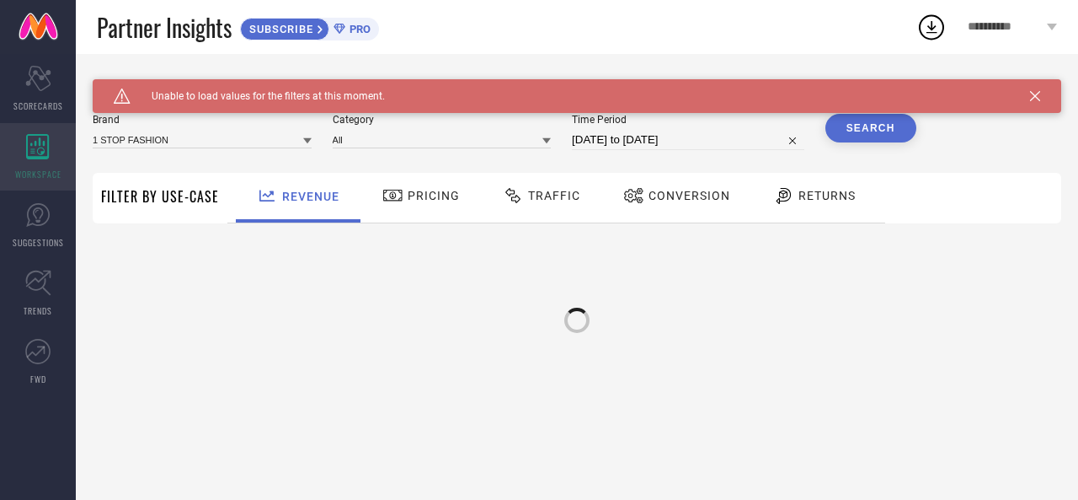
type input "1 STOP FASHION"
type input "All"
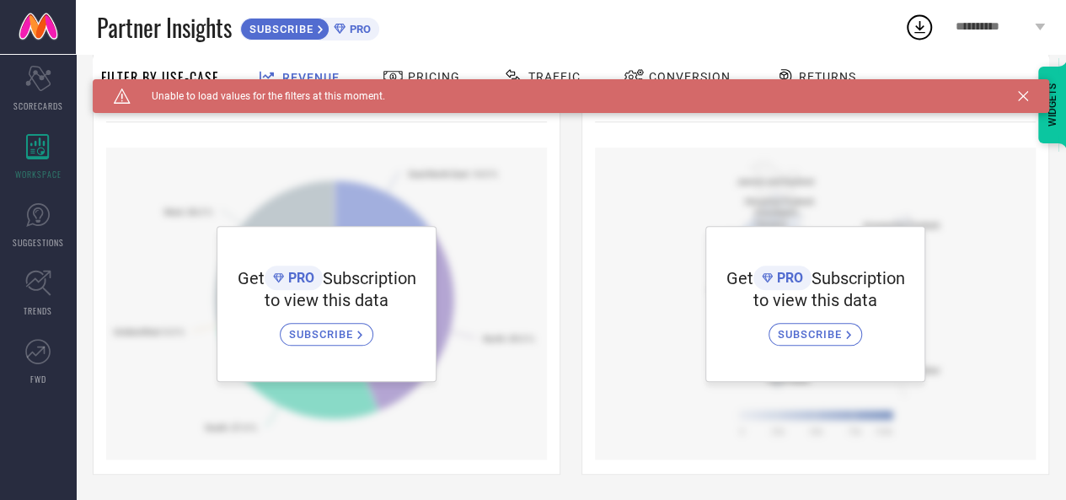
scroll to position [216, 0]
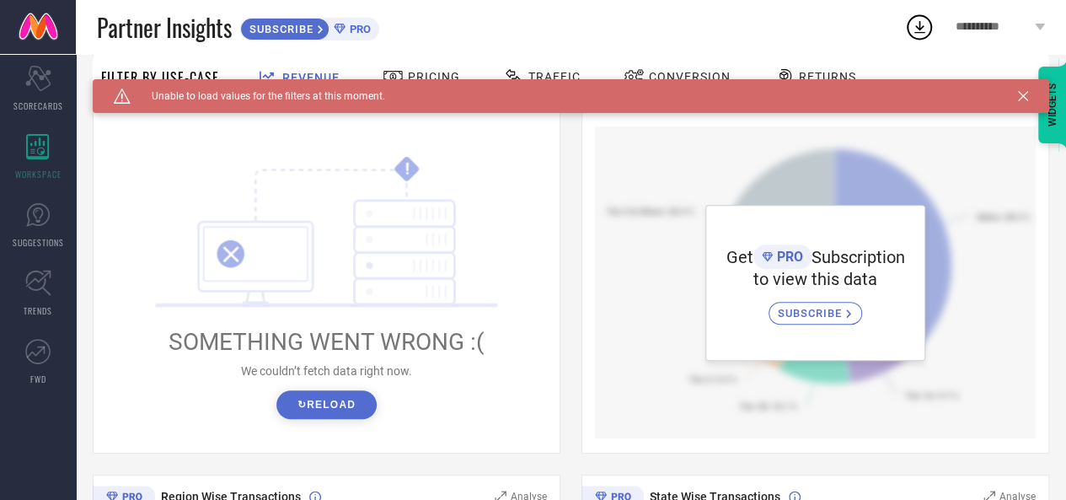
click at [1028, 97] on icon at bounding box center [1023, 96] width 10 height 10
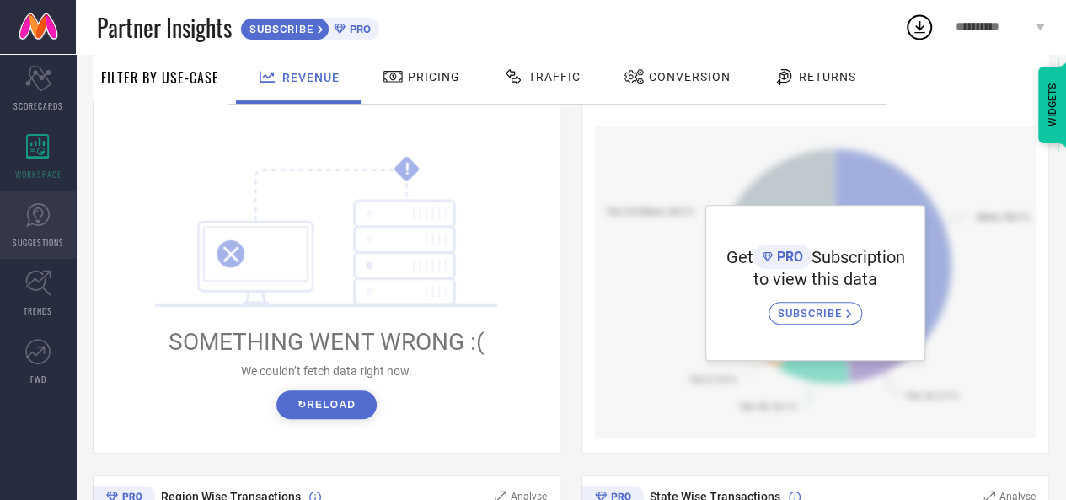
click at [56, 220] on link "SUGGESTIONS" at bounding box center [38, 224] width 76 height 67
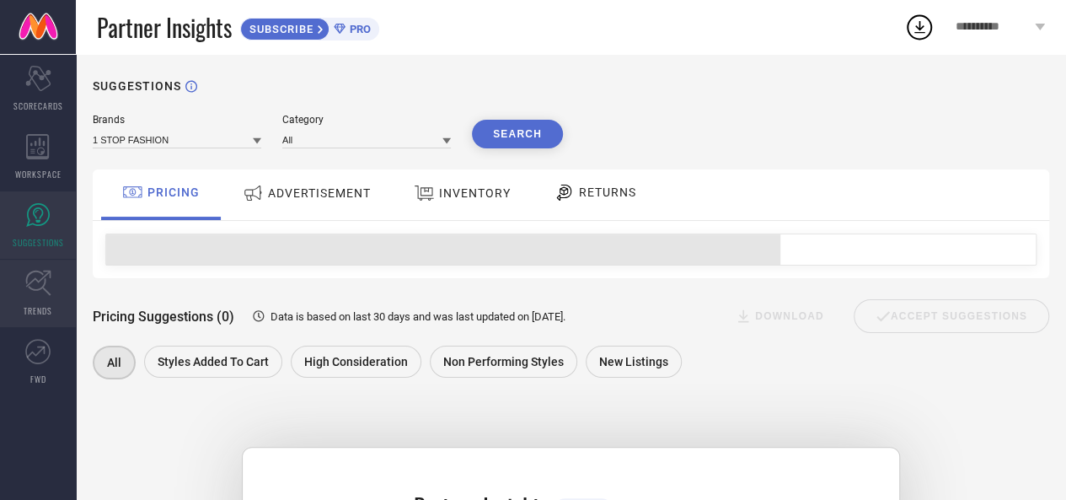
click at [40, 281] on icon at bounding box center [38, 283] width 26 height 26
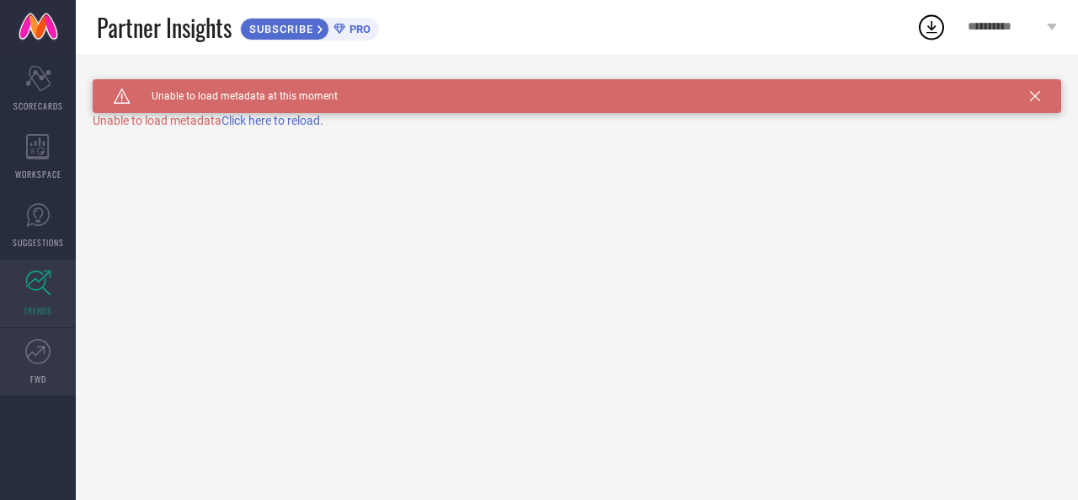
click at [45, 351] on icon at bounding box center [37, 351] width 25 height 25
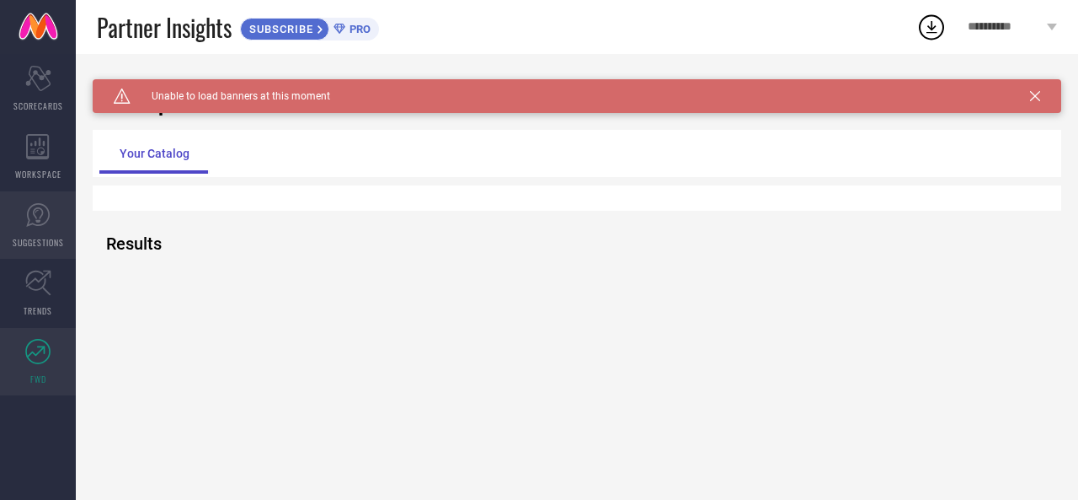
click at [44, 216] on icon at bounding box center [37, 214] width 25 height 25
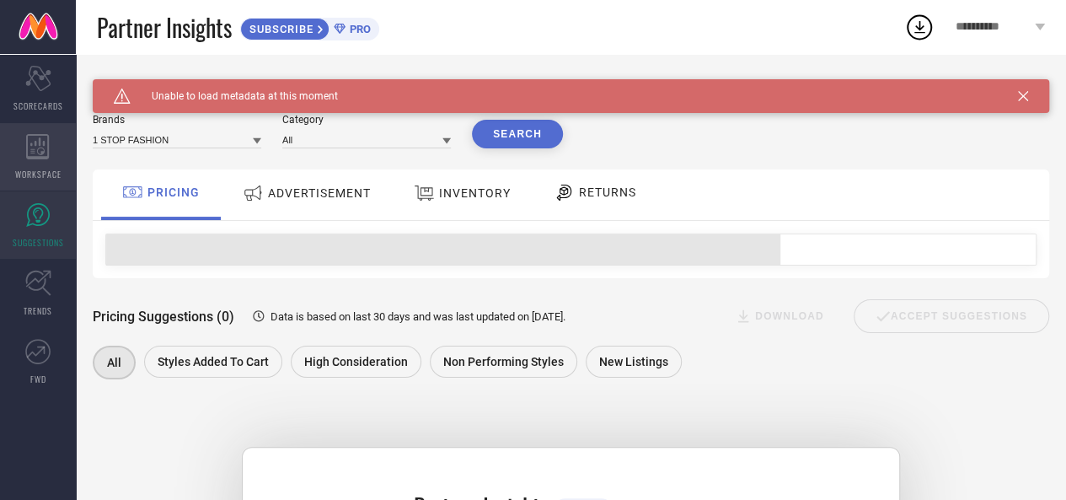
click at [44, 166] on div "WORKSPACE" at bounding box center [38, 156] width 76 height 67
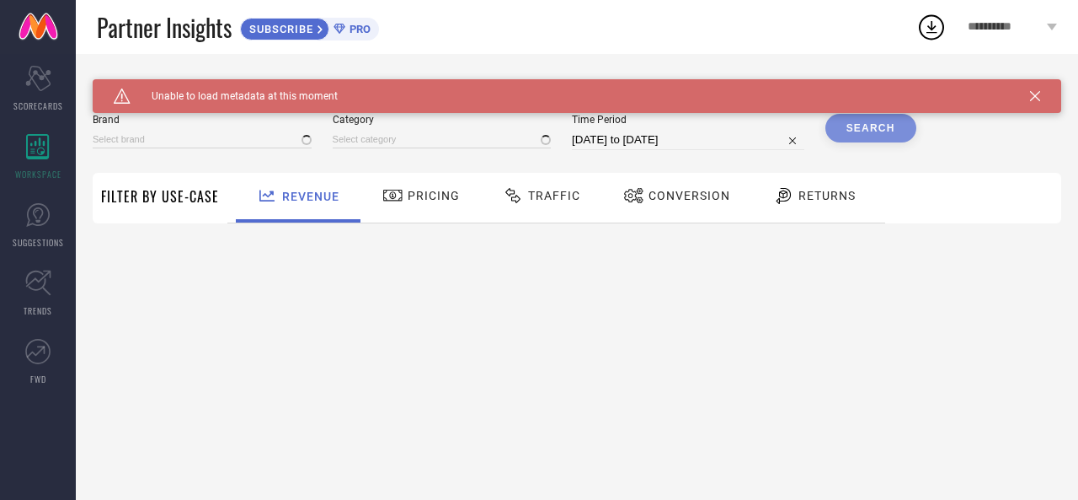
type input "1 STOP FASHION"
type input "All"
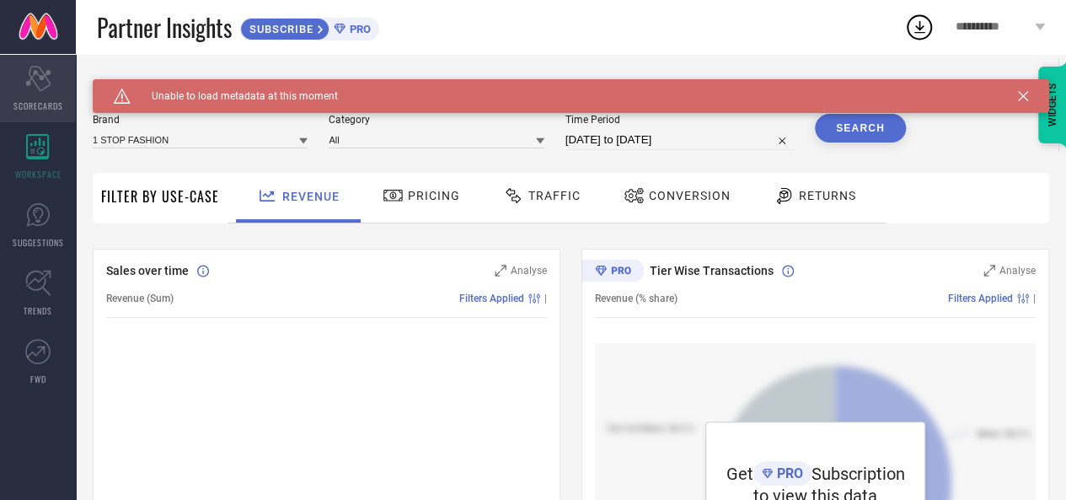
click at [42, 73] on icon "Scorecard" at bounding box center [38, 78] width 26 height 25
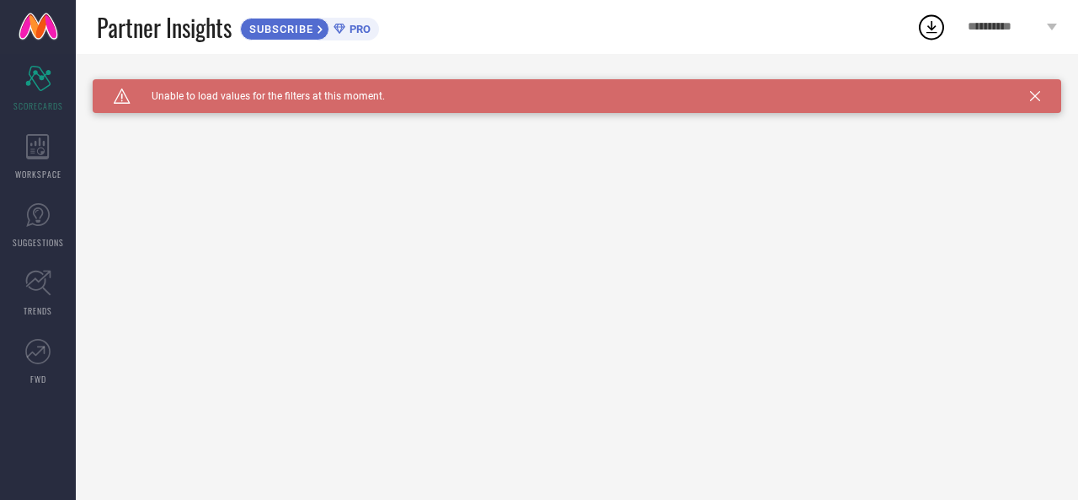
click at [45, 23] on link at bounding box center [38, 27] width 76 height 54
click at [928, 28] on icon at bounding box center [932, 27] width 30 height 30
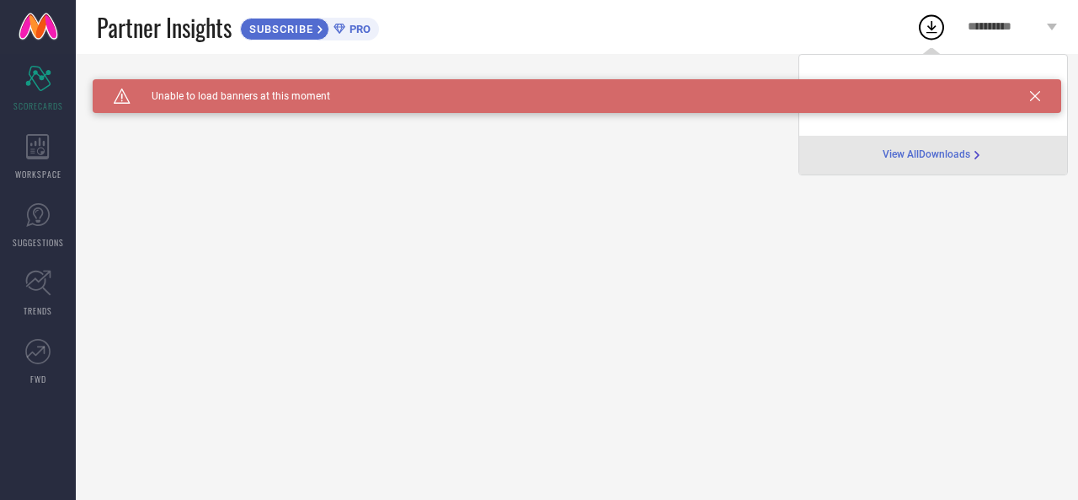
click at [917, 158] on span "View All Downloads" at bounding box center [927, 154] width 88 height 13
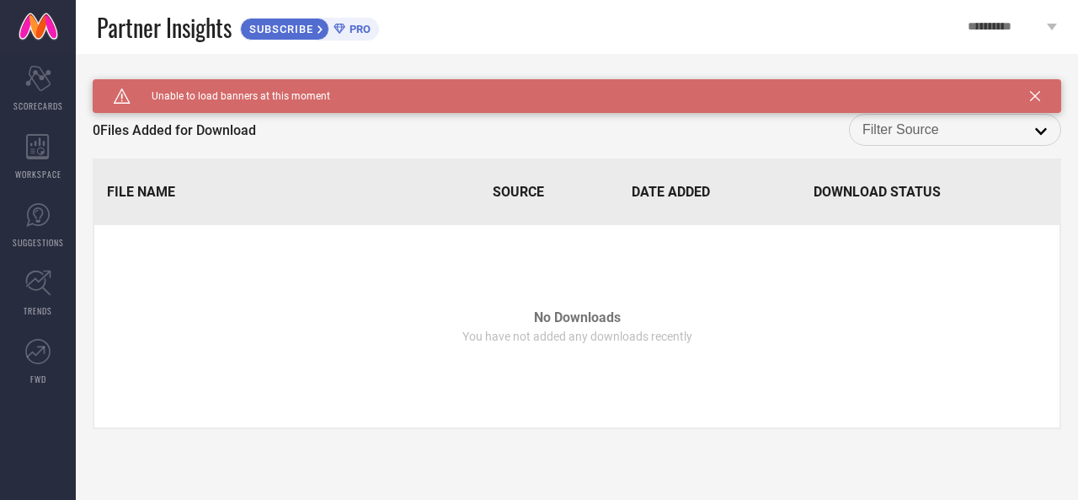
click at [1038, 99] on icon at bounding box center [1035, 96] width 10 height 10
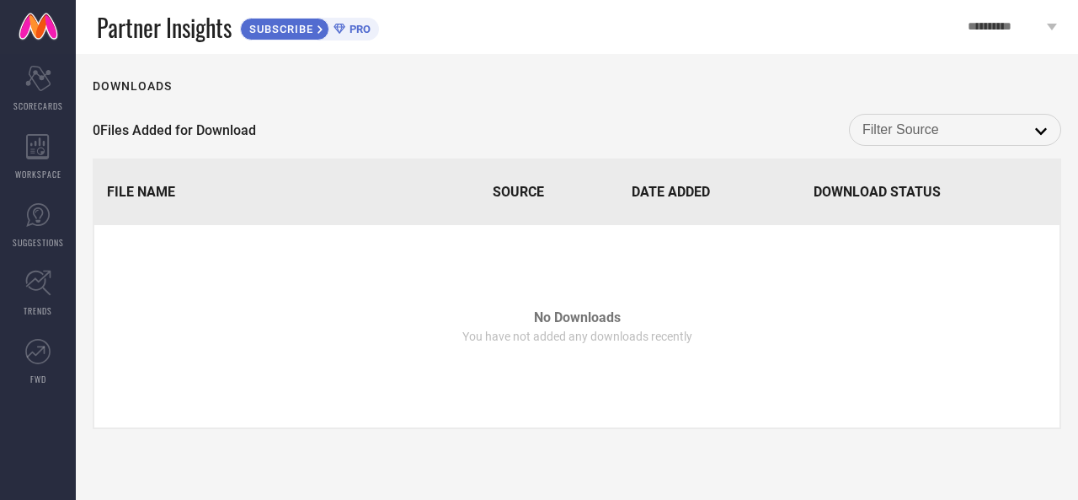
click at [1019, 25] on span "**********" at bounding box center [1005, 27] width 75 height 14
click at [364, 26] on span "PRO" at bounding box center [357, 29] width 25 height 13
click at [26, 148] on icon at bounding box center [38, 146] width 24 height 25
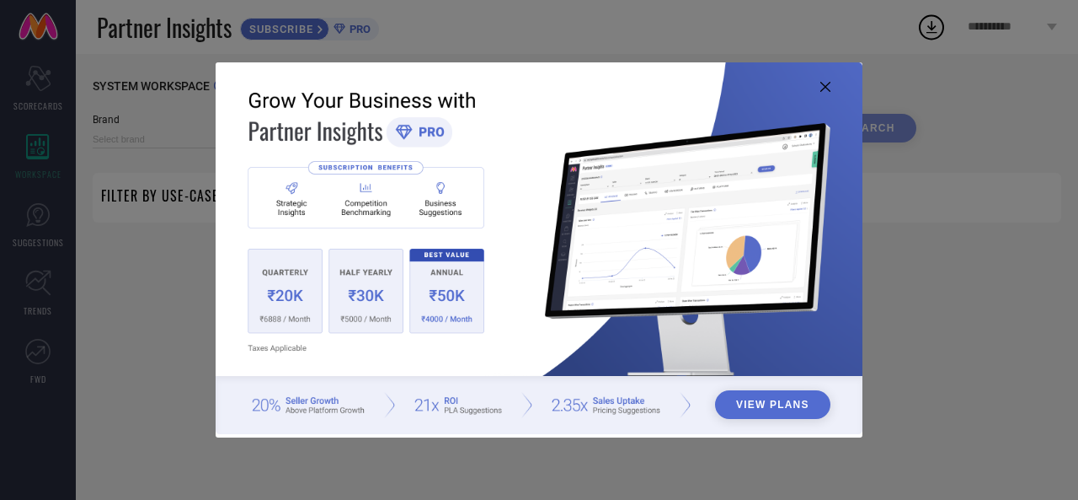
type input "1 STOP FASHION"
type input "All"
click at [50, 88] on div "View Plans" at bounding box center [539, 250] width 1078 height 500
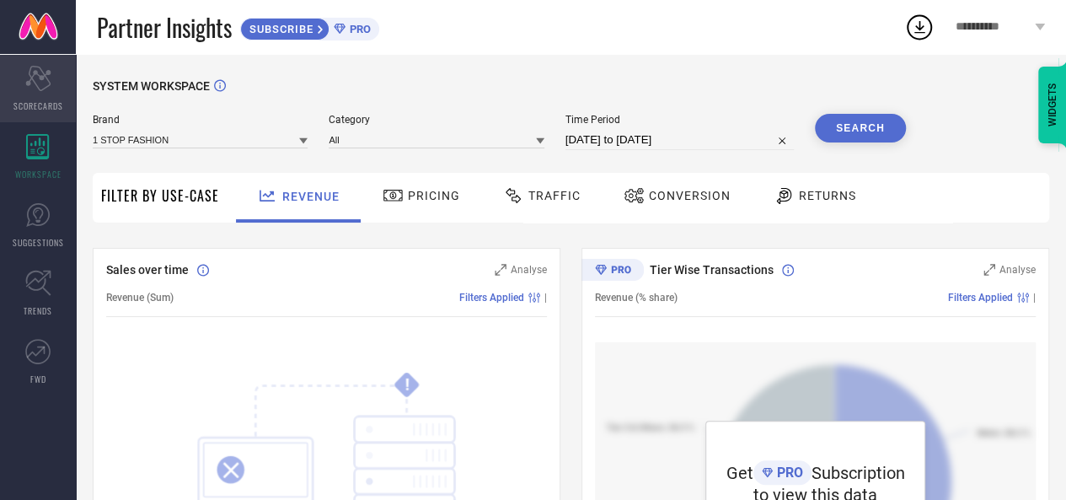
click at [41, 99] on span "SCORECARDS" at bounding box center [38, 105] width 50 height 13
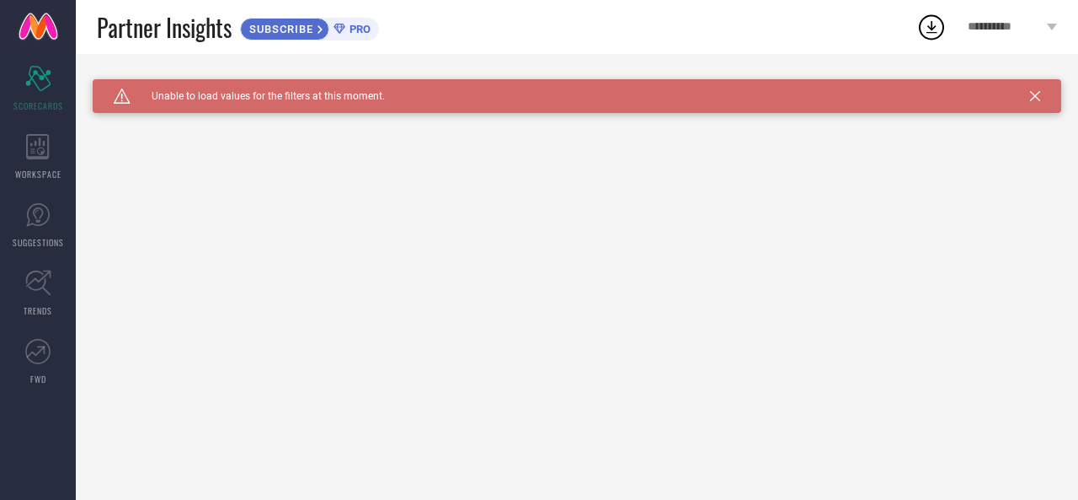
click at [1038, 102] on div "Caution Created with Sketch. Unable to load values for the filters at this mome…" at bounding box center [577, 96] width 969 height 34
click at [1034, 97] on icon at bounding box center [1035, 96] width 10 height 10
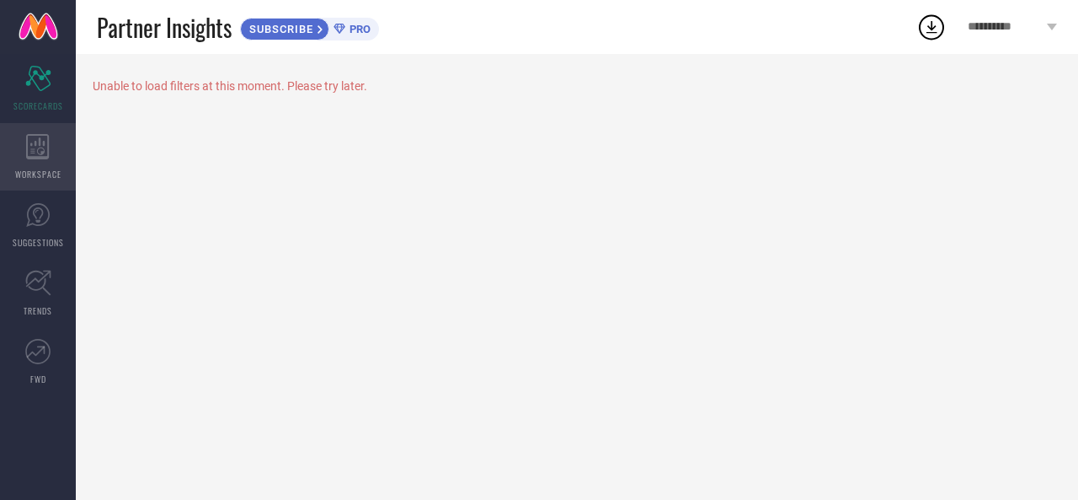
click at [52, 150] on div "WORKSPACE" at bounding box center [38, 156] width 76 height 67
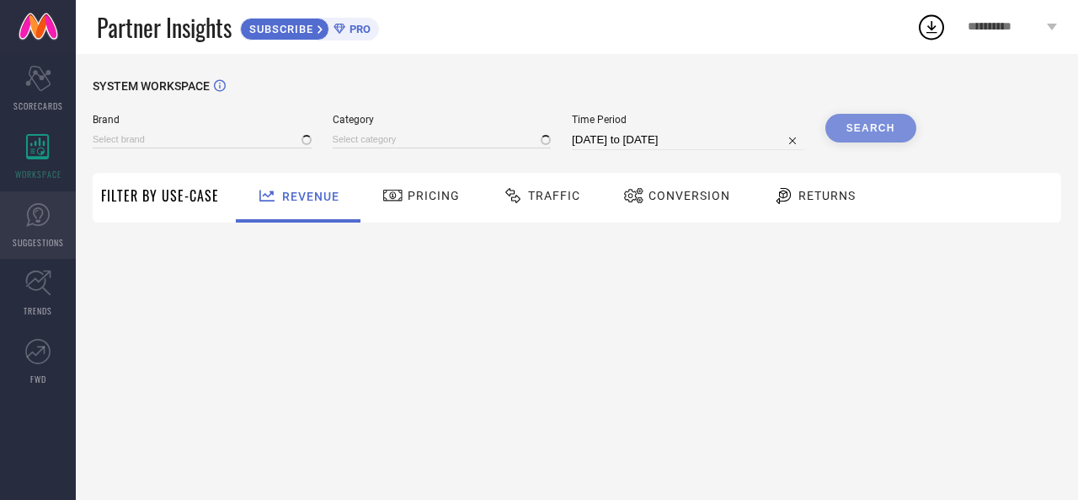
type input "1 STOP FASHION"
type input "All"
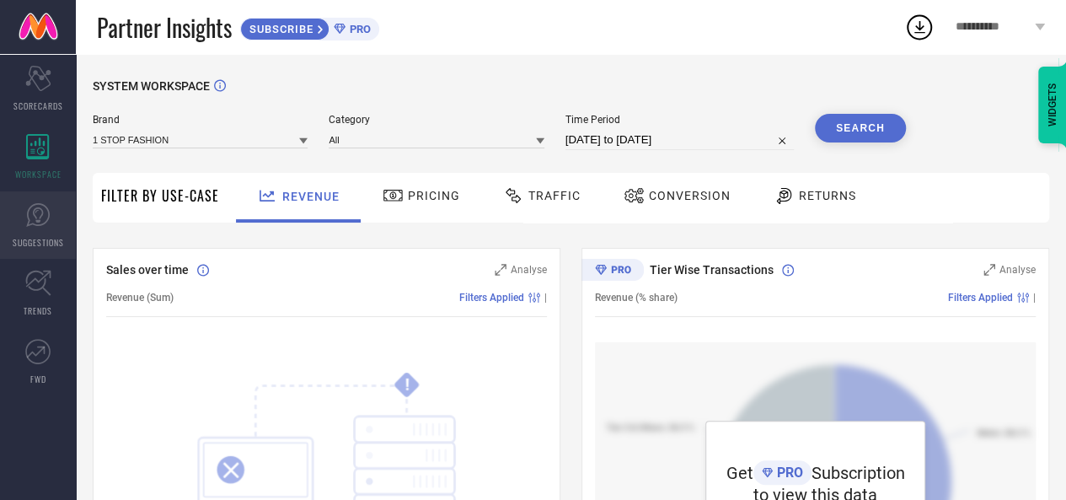
click at [51, 207] on link "SUGGESTIONS" at bounding box center [38, 224] width 76 height 67
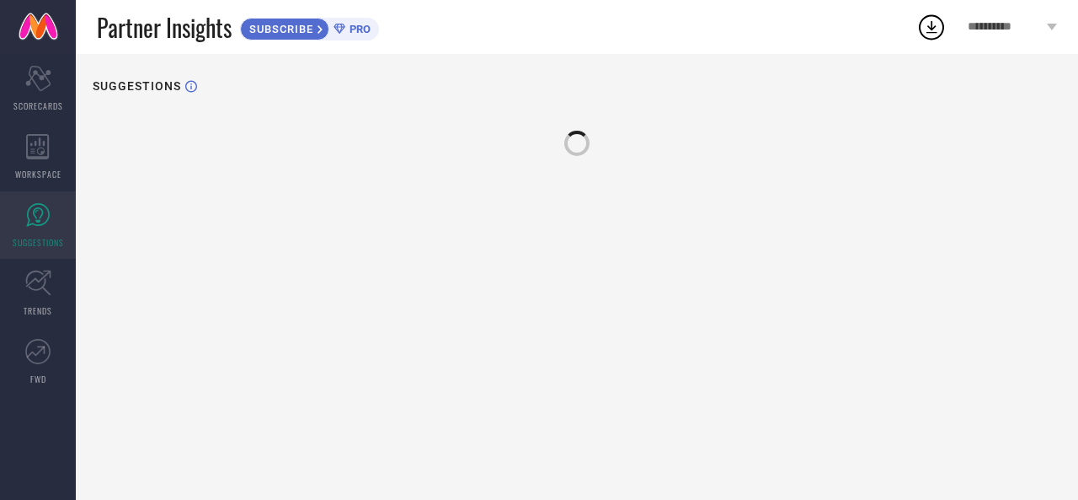
click at [51, 208] on link "SUGGESTIONS" at bounding box center [38, 224] width 76 height 67
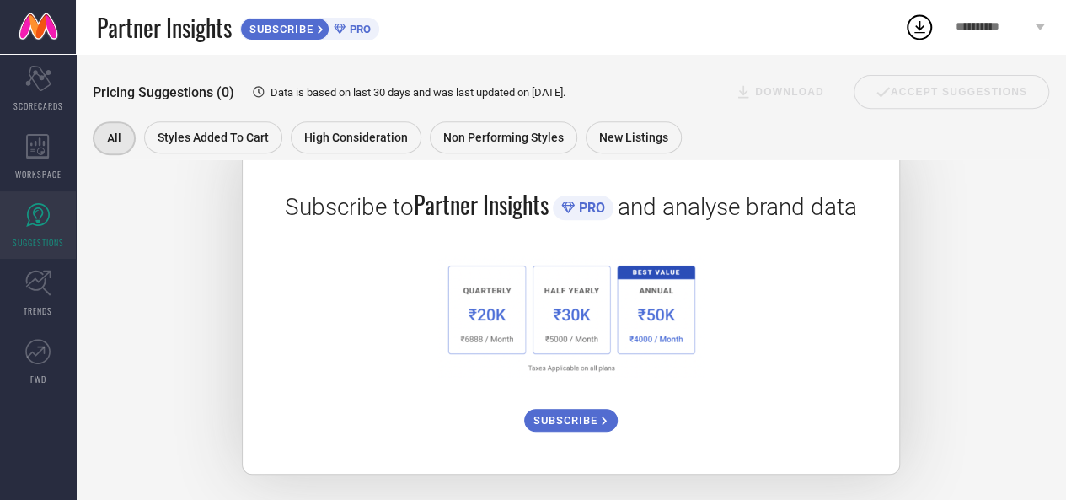
scroll to position [306, 0]
click at [57, 275] on link "TRENDS" at bounding box center [38, 292] width 76 height 67
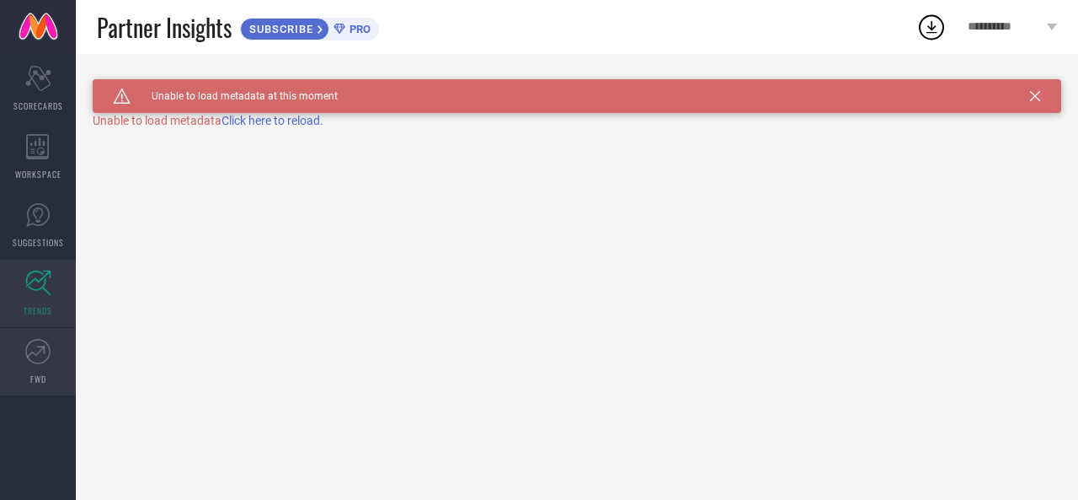
click at [56, 331] on link "FWD" at bounding box center [38, 361] width 76 height 67
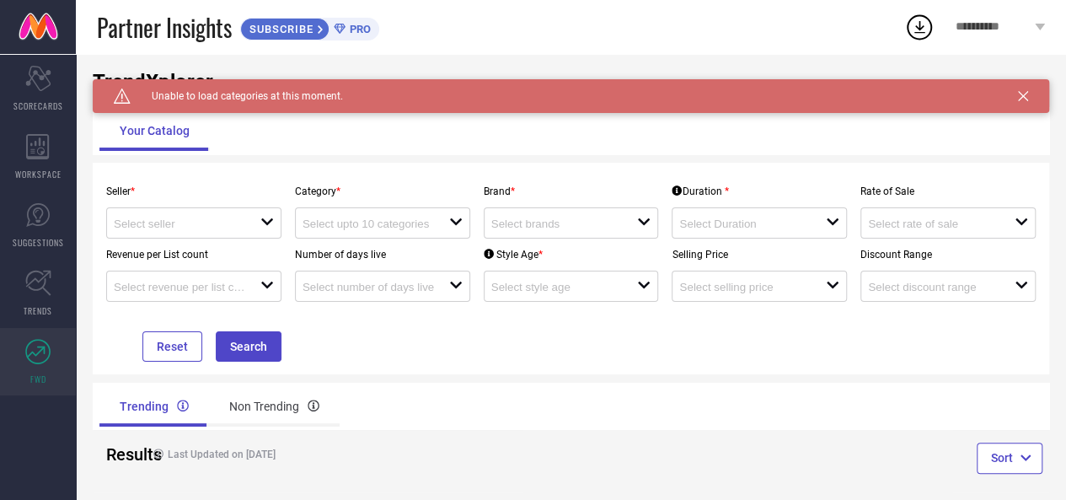
scroll to position [40, 0]
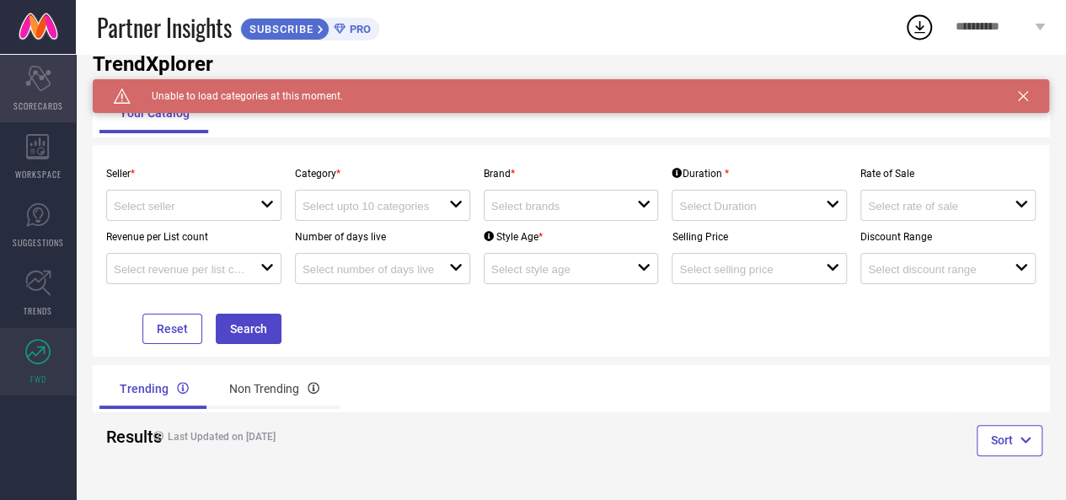
click at [56, 102] on span "SCORECARDS" at bounding box center [38, 105] width 50 height 13
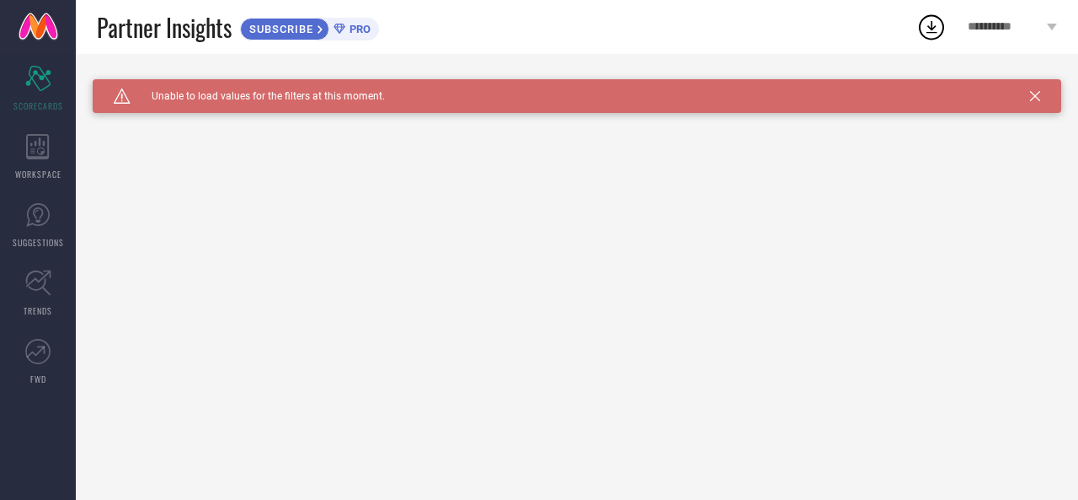
click at [29, 41] on link at bounding box center [38, 27] width 76 height 54
click at [1034, 100] on icon at bounding box center [1035, 96] width 10 height 10
